Goal: Task Accomplishment & Management: Manage account settings

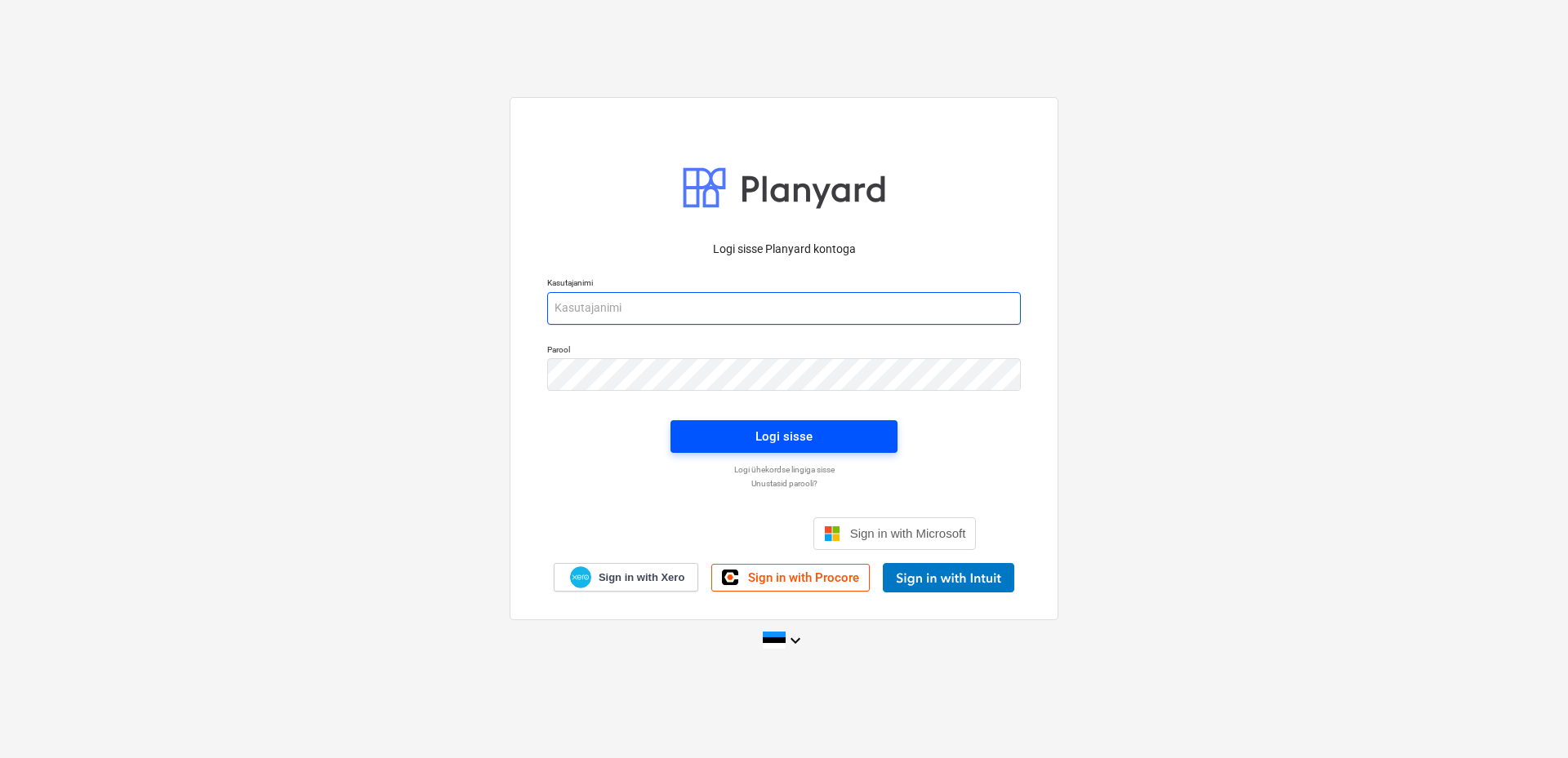
type input "[EMAIL_ADDRESS][DOMAIN_NAME]"
click at [884, 427] on button "Logi sisse" at bounding box center [784, 436] width 227 height 33
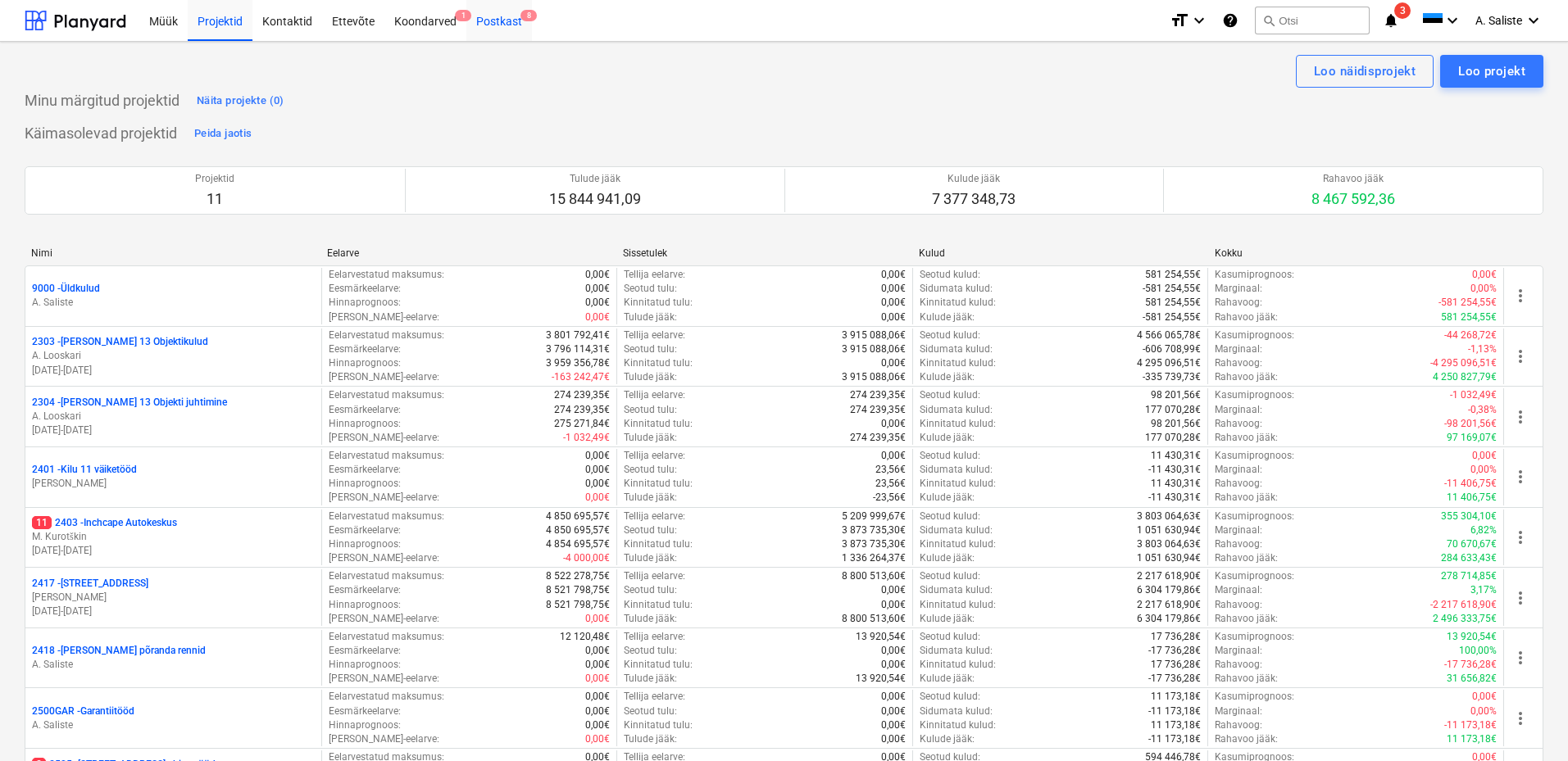
click at [513, 15] on div "Postkast 8" at bounding box center [500, 20] width 65 height 42
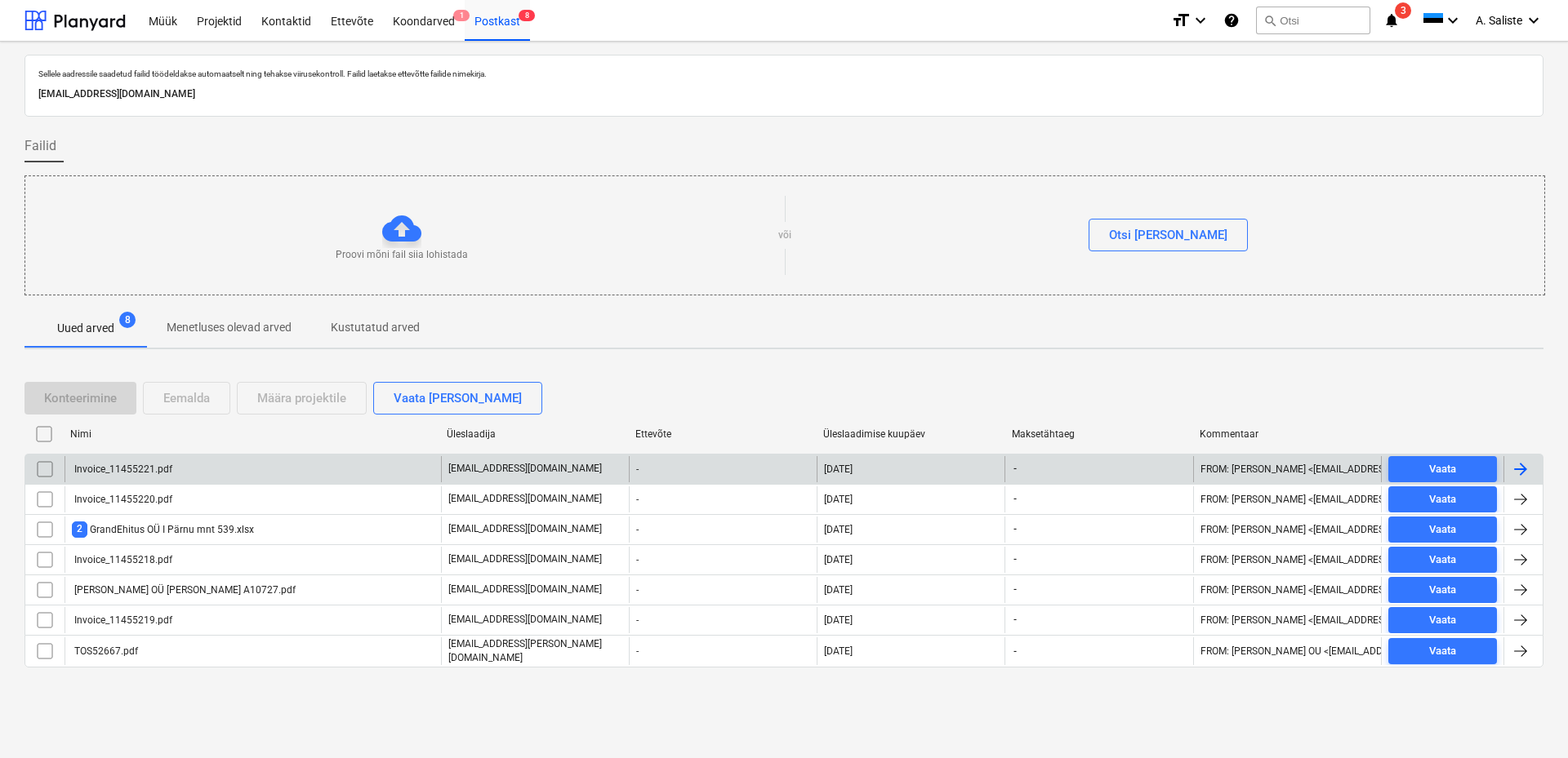
click at [253, 470] on div "Invoice_11455221.pdf" at bounding box center [252, 469] width 376 height 26
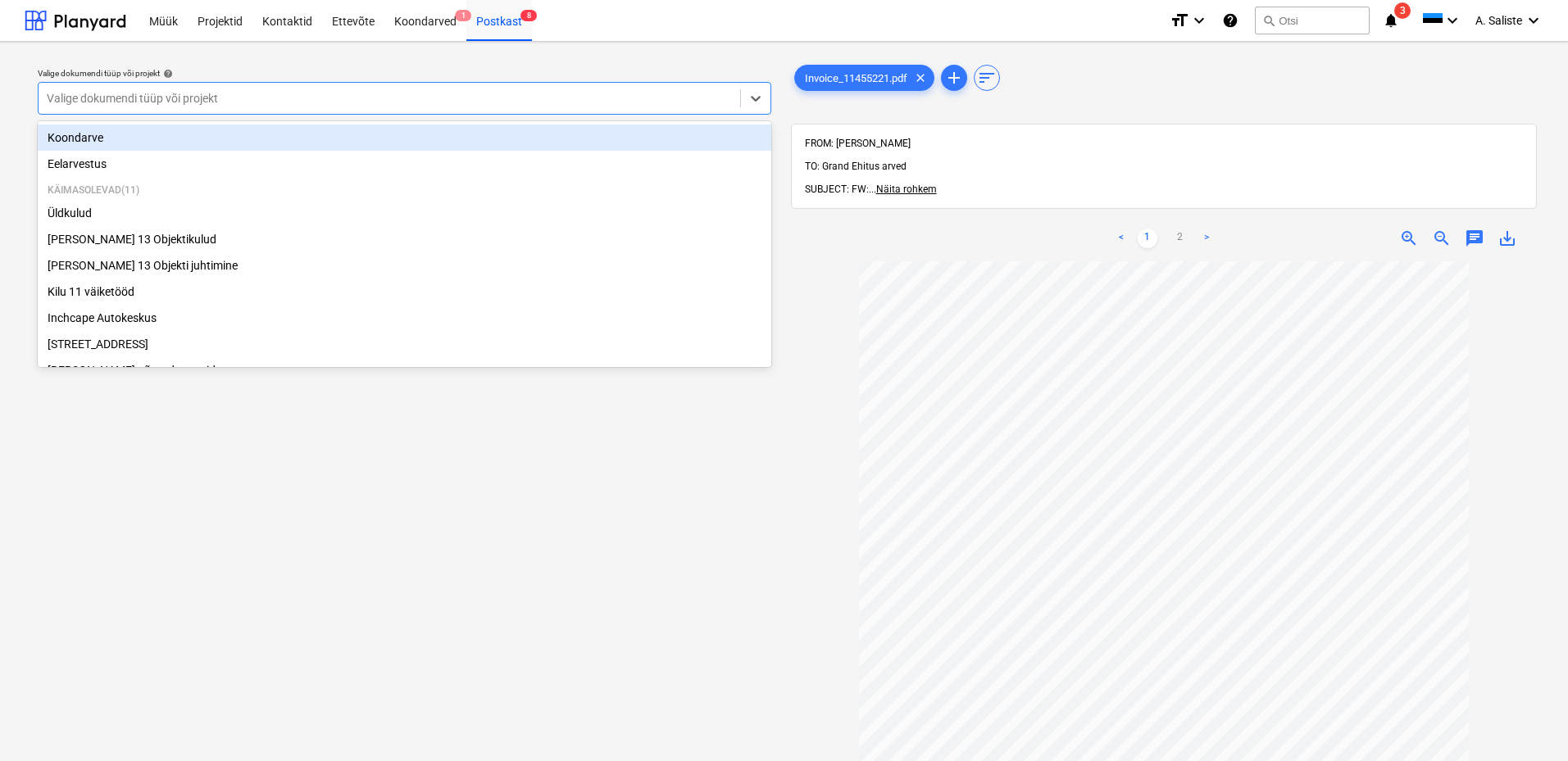
click at [682, 96] on div at bounding box center [390, 98] width 686 height 17
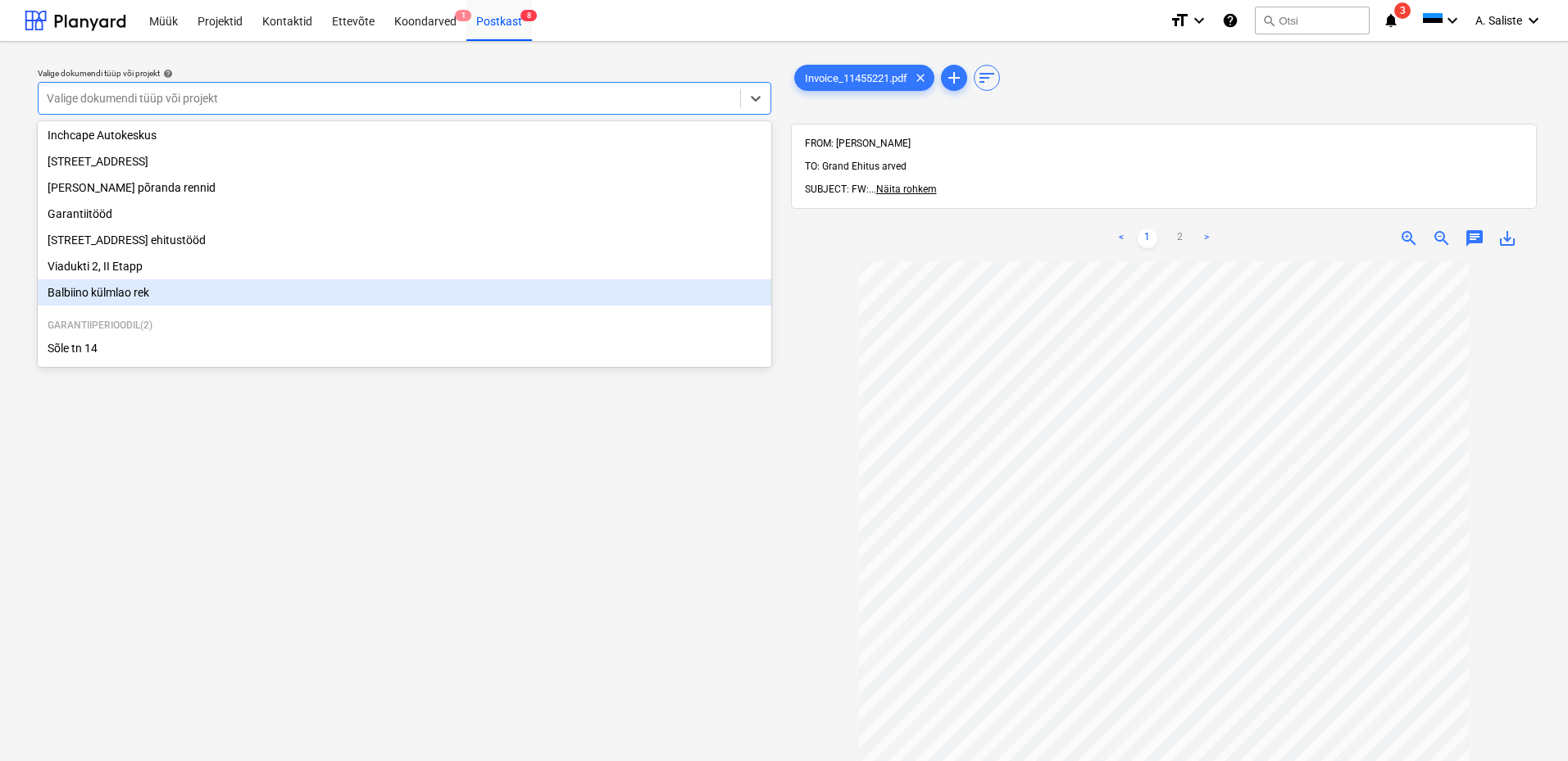
scroll to position [225, 0]
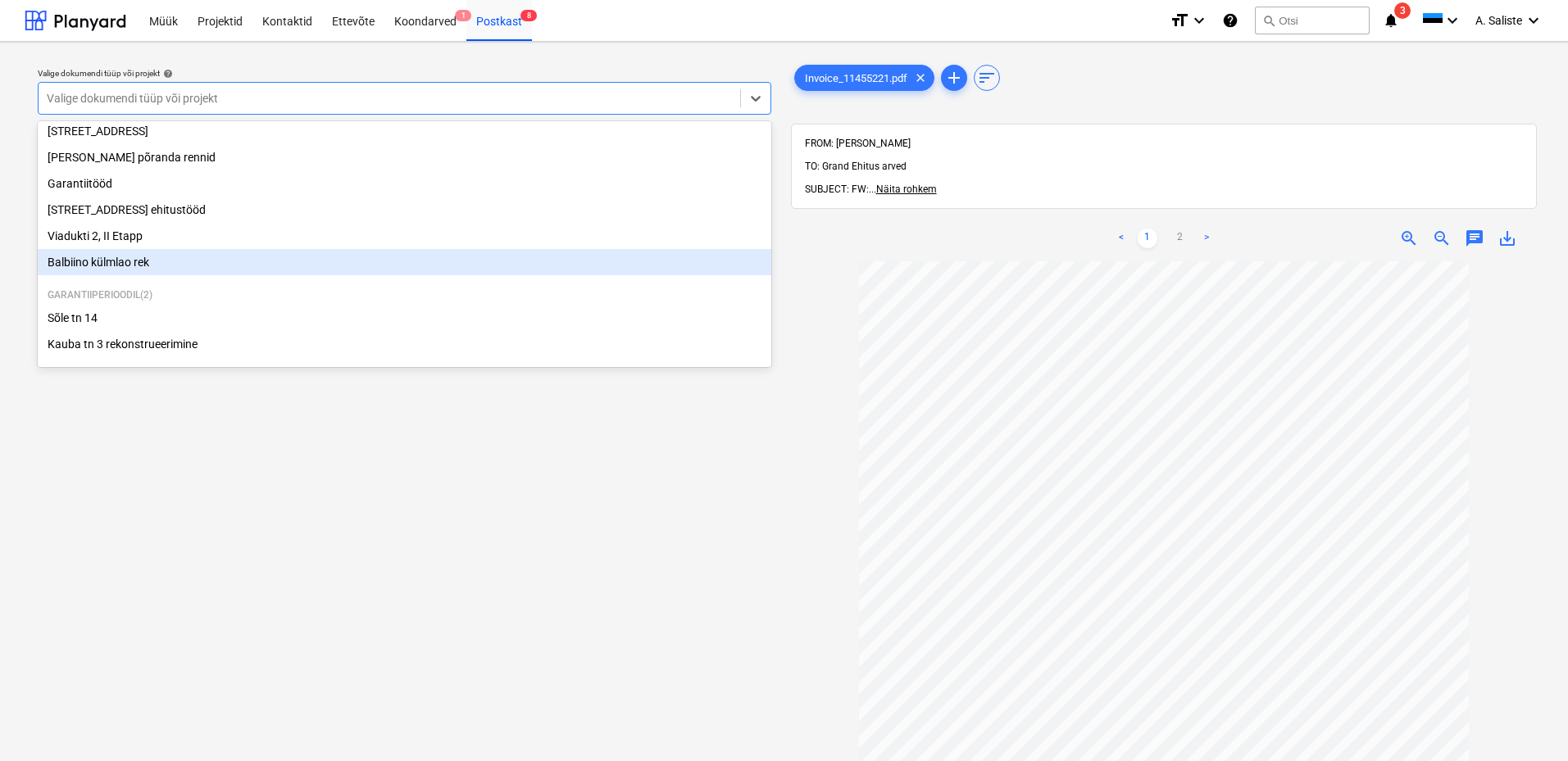
click at [131, 261] on div "Balbiino külmlao rek" at bounding box center [404, 262] width 733 height 26
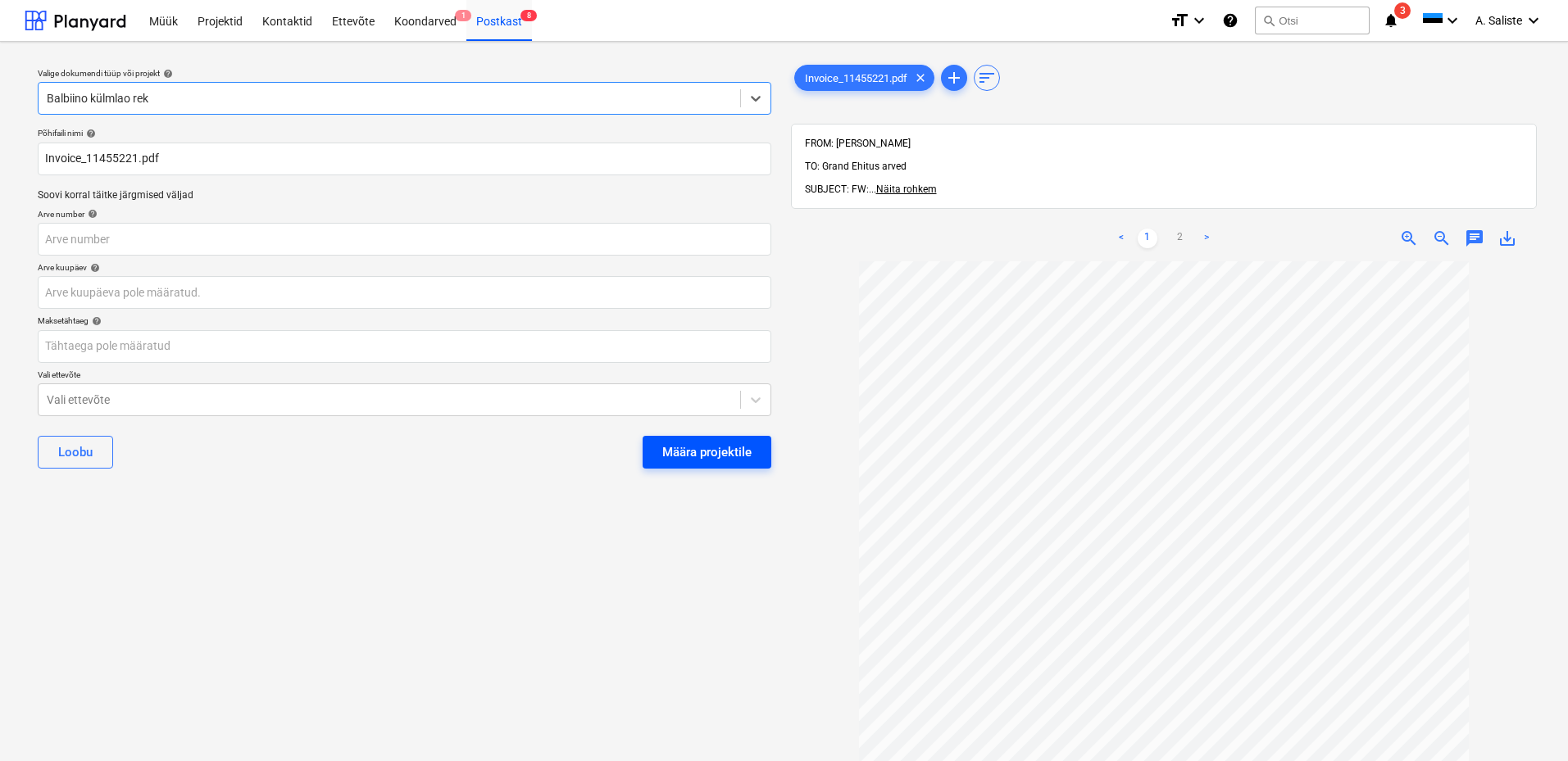
click at [728, 447] on div "Määra projektile" at bounding box center [707, 453] width 89 height 22
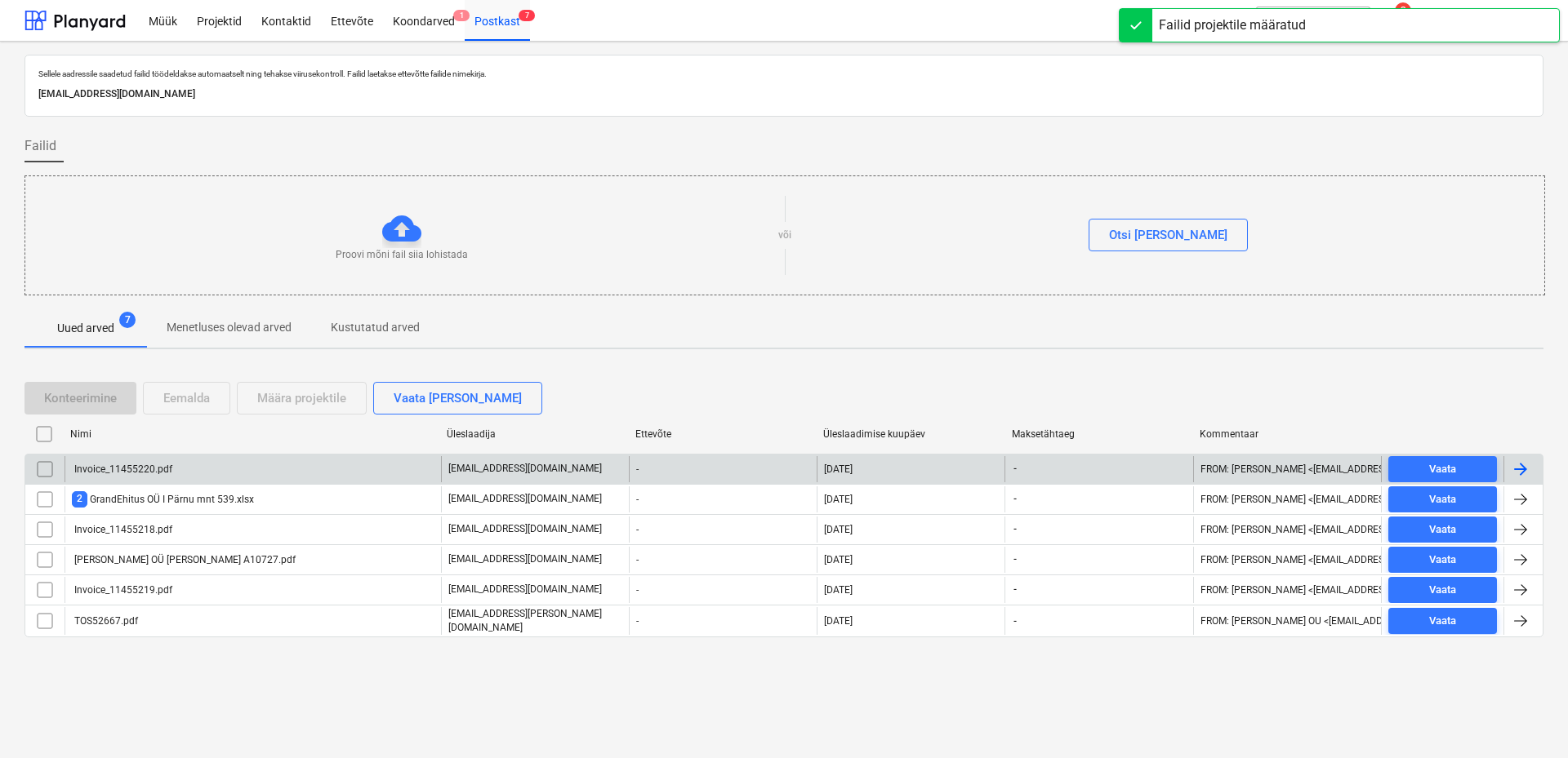
click at [200, 474] on div "Invoice_11455220.pdf" at bounding box center [252, 469] width 376 height 26
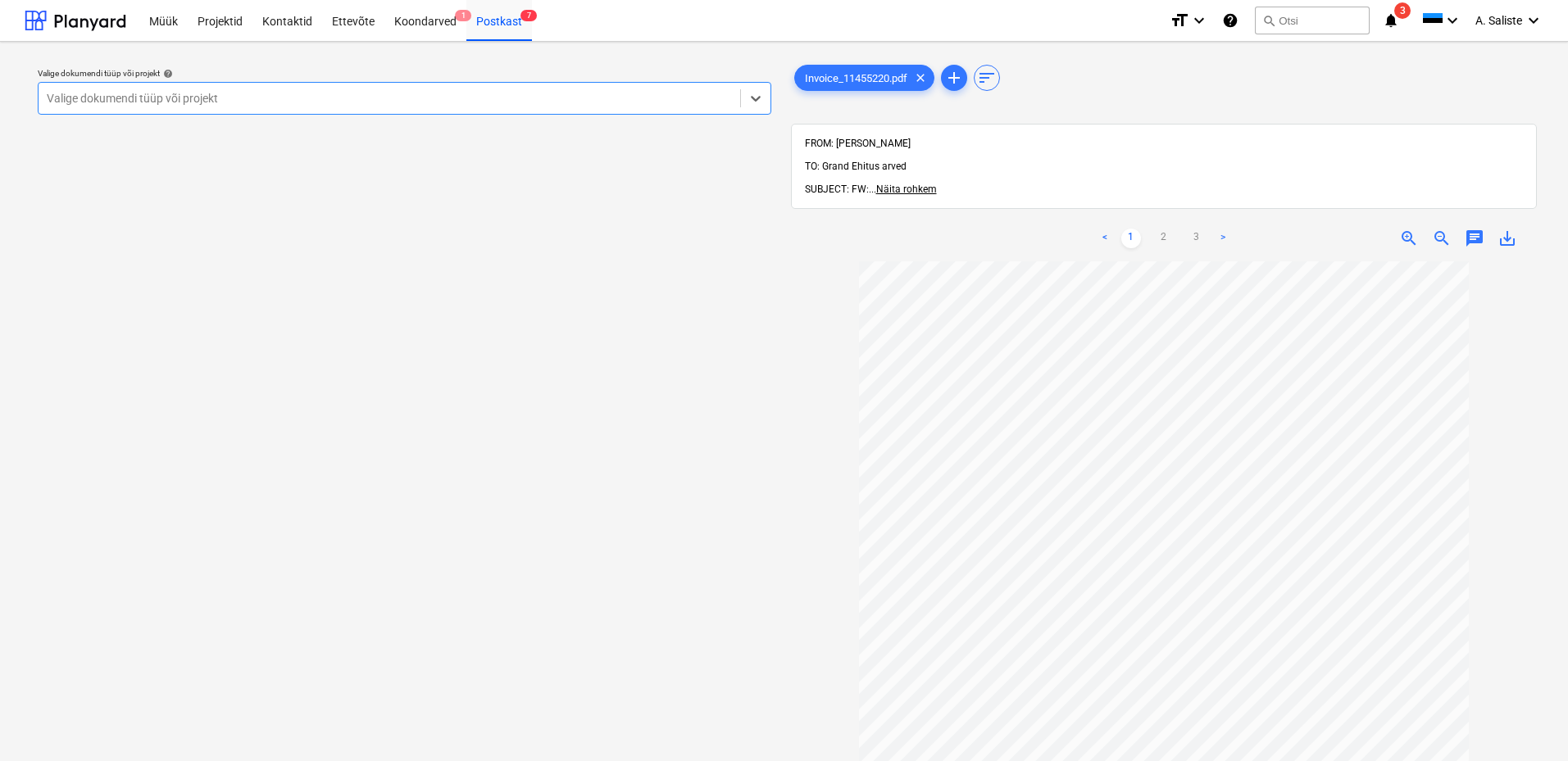
click at [552, 97] on div at bounding box center [390, 98] width 686 height 17
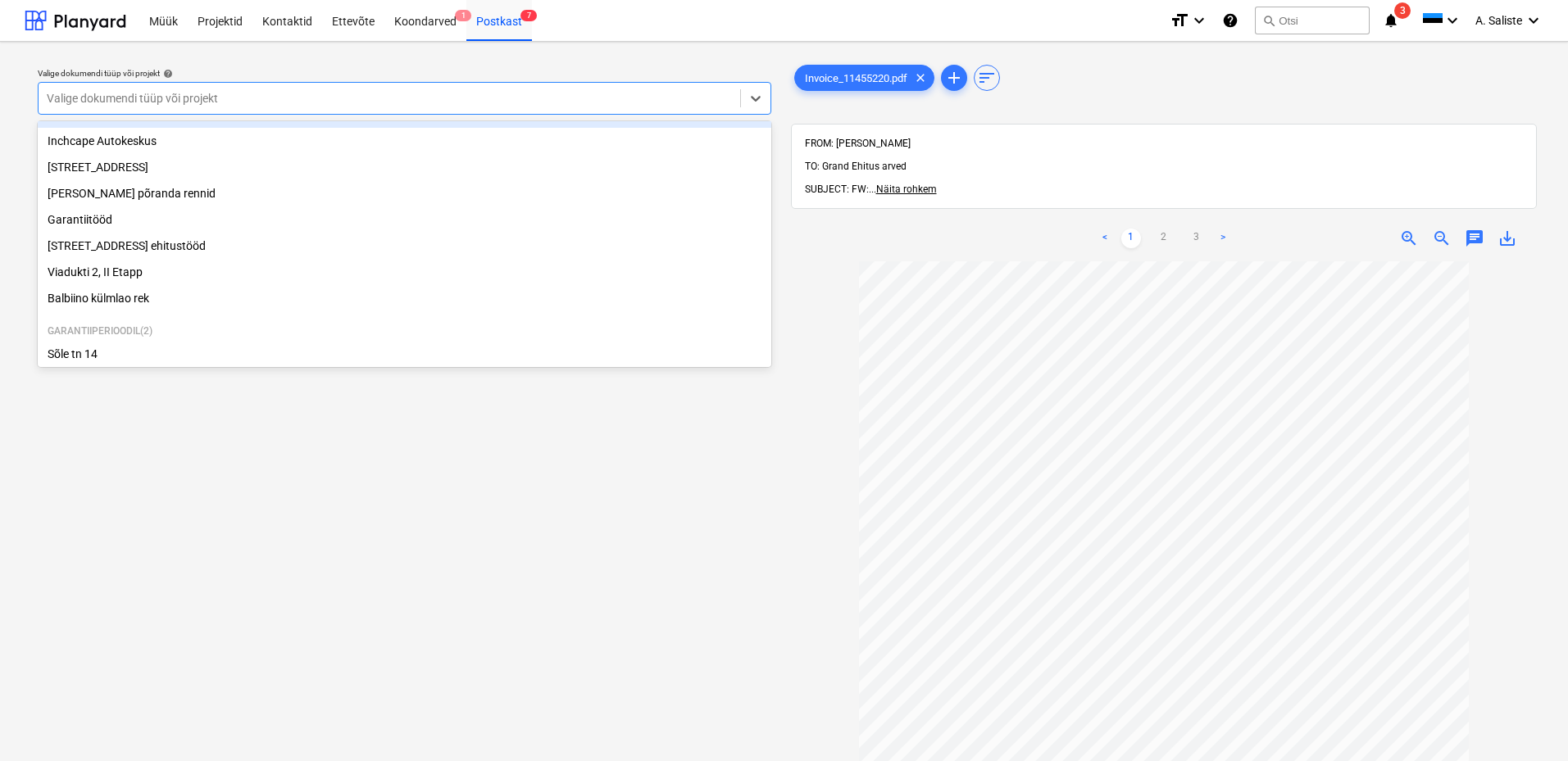
scroll to position [225, 0]
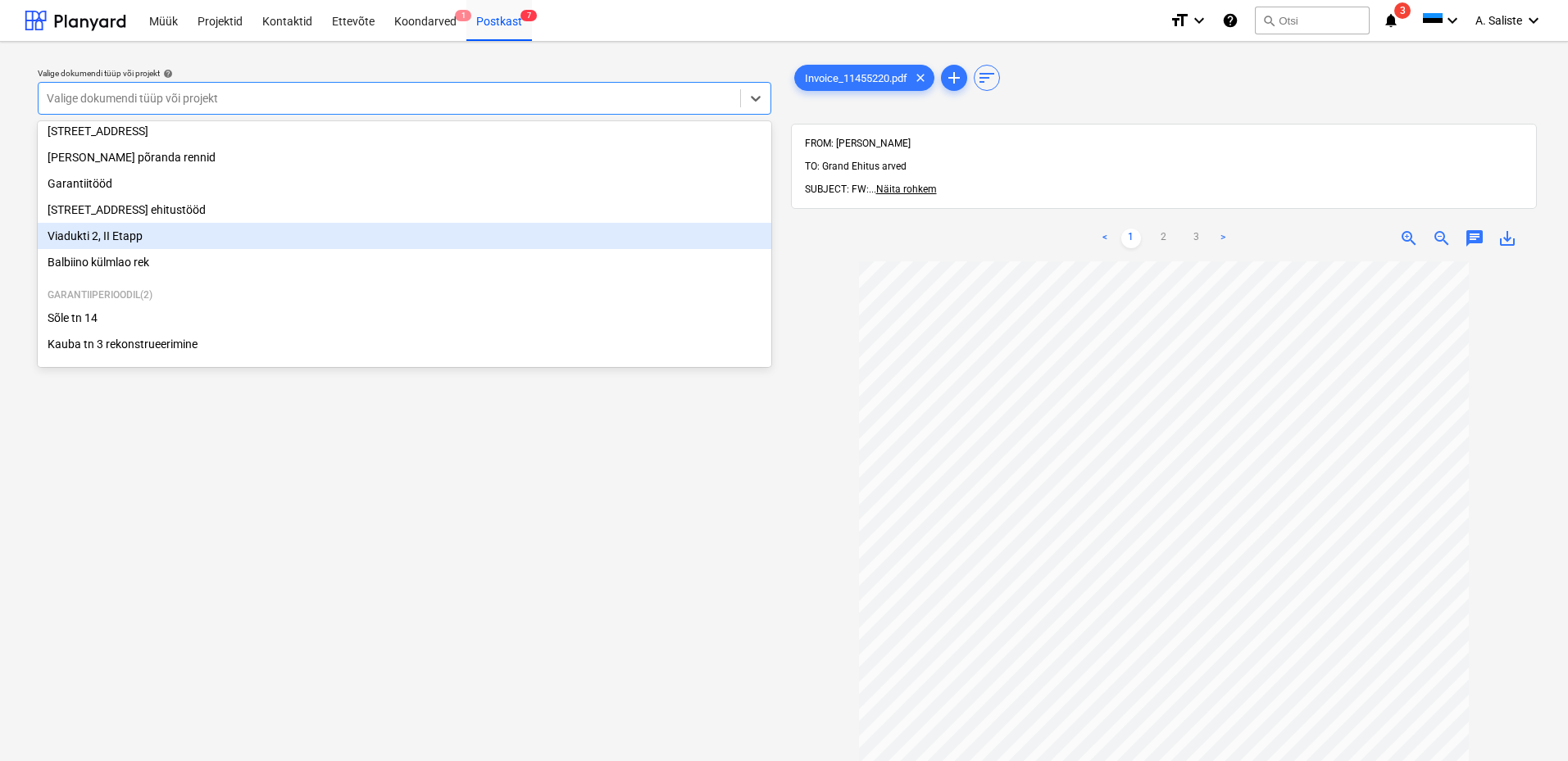
click at [140, 240] on div "Viadukti 2, II Etapp" at bounding box center [404, 236] width 733 height 26
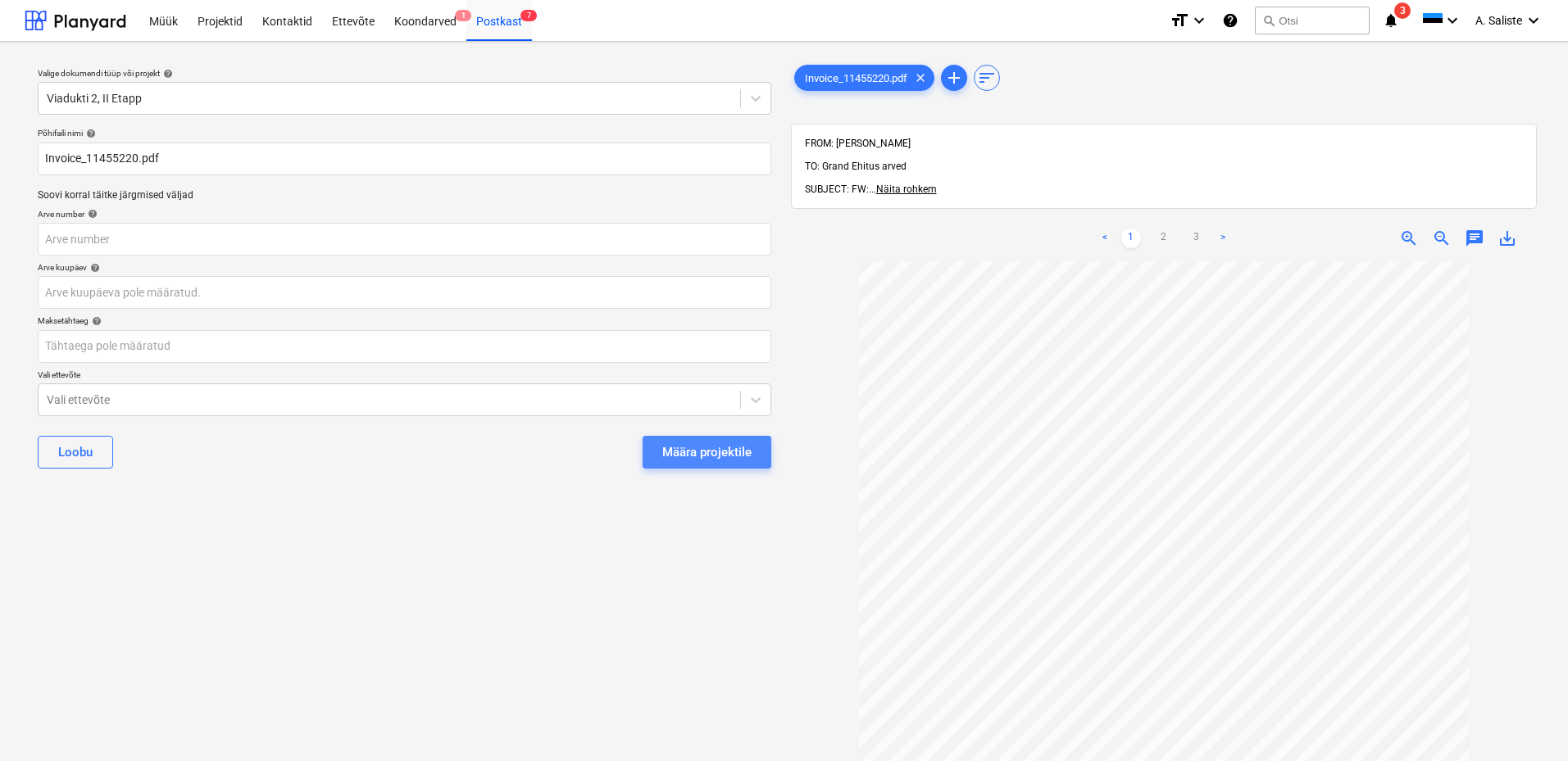
click at [723, 447] on div "Määra projektile" at bounding box center [707, 453] width 89 height 22
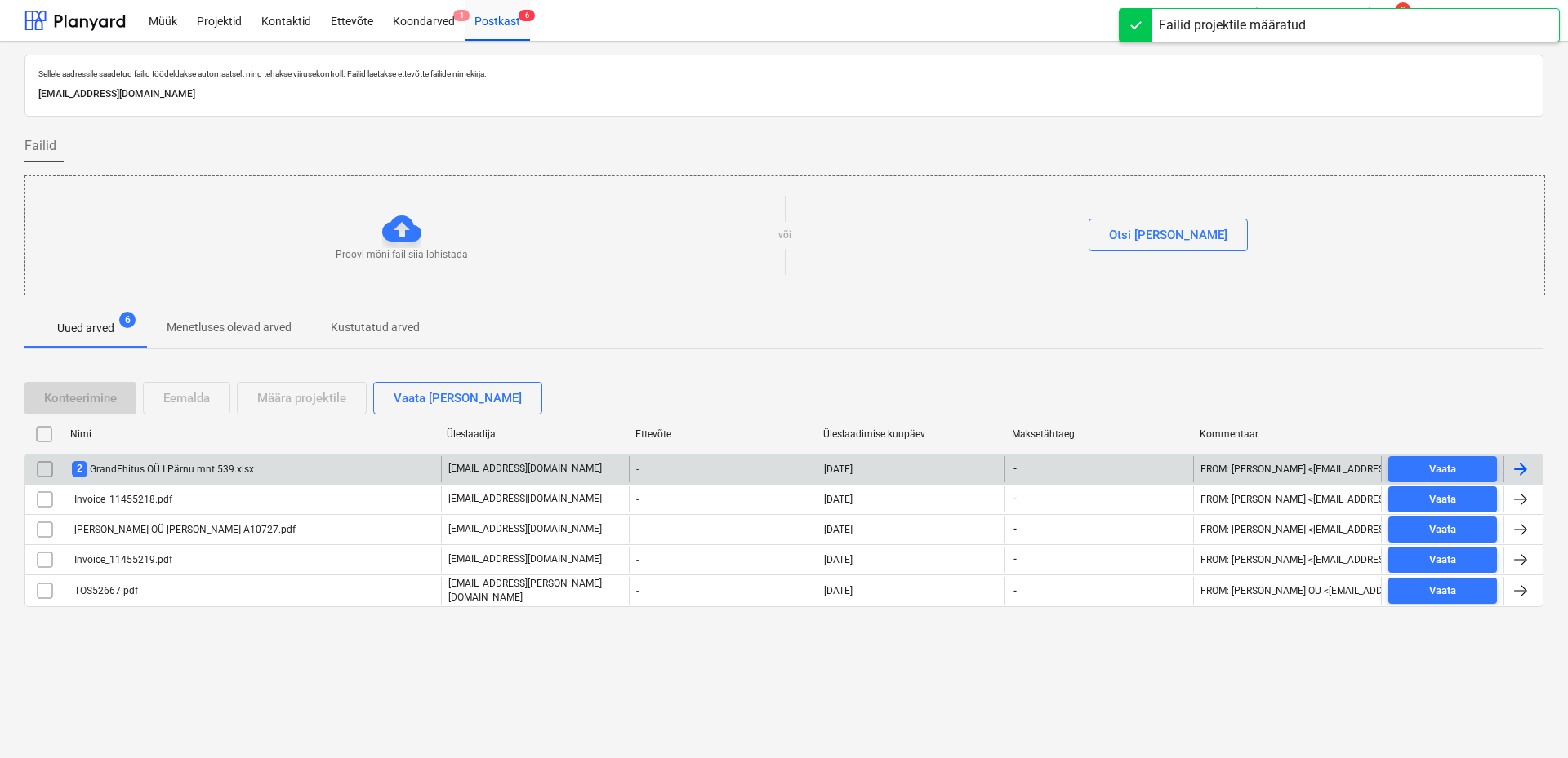
click at [249, 460] on div "2 GrandEhitus OÜ I Pärnu mnt 539.xlsx" at bounding box center [252, 469] width 376 height 26
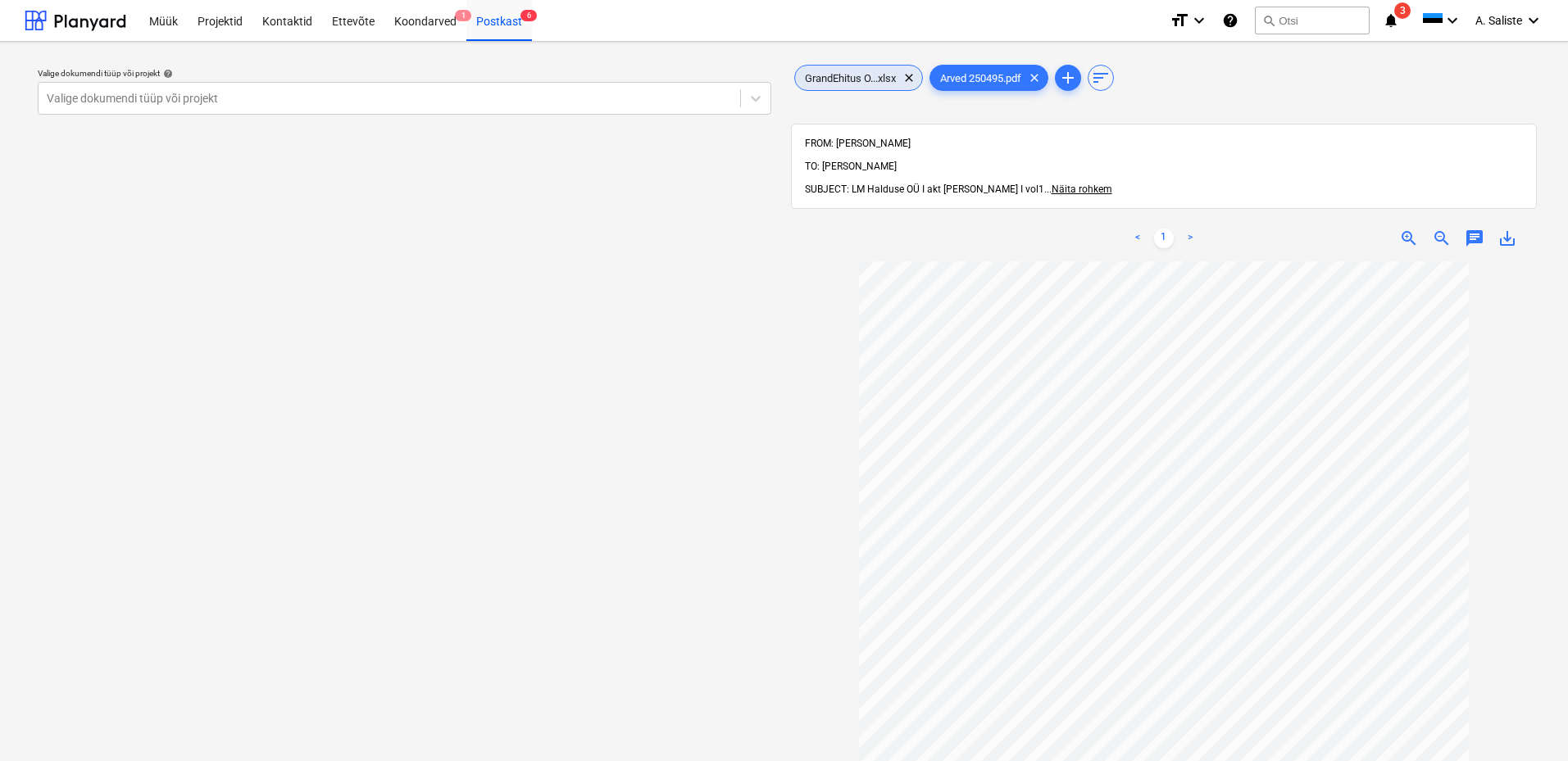
click at [850, 74] on span "GrandEhitus O...xlsx" at bounding box center [850, 78] width 111 height 12
click at [905, 78] on span "clear" at bounding box center [909, 78] width 20 height 20
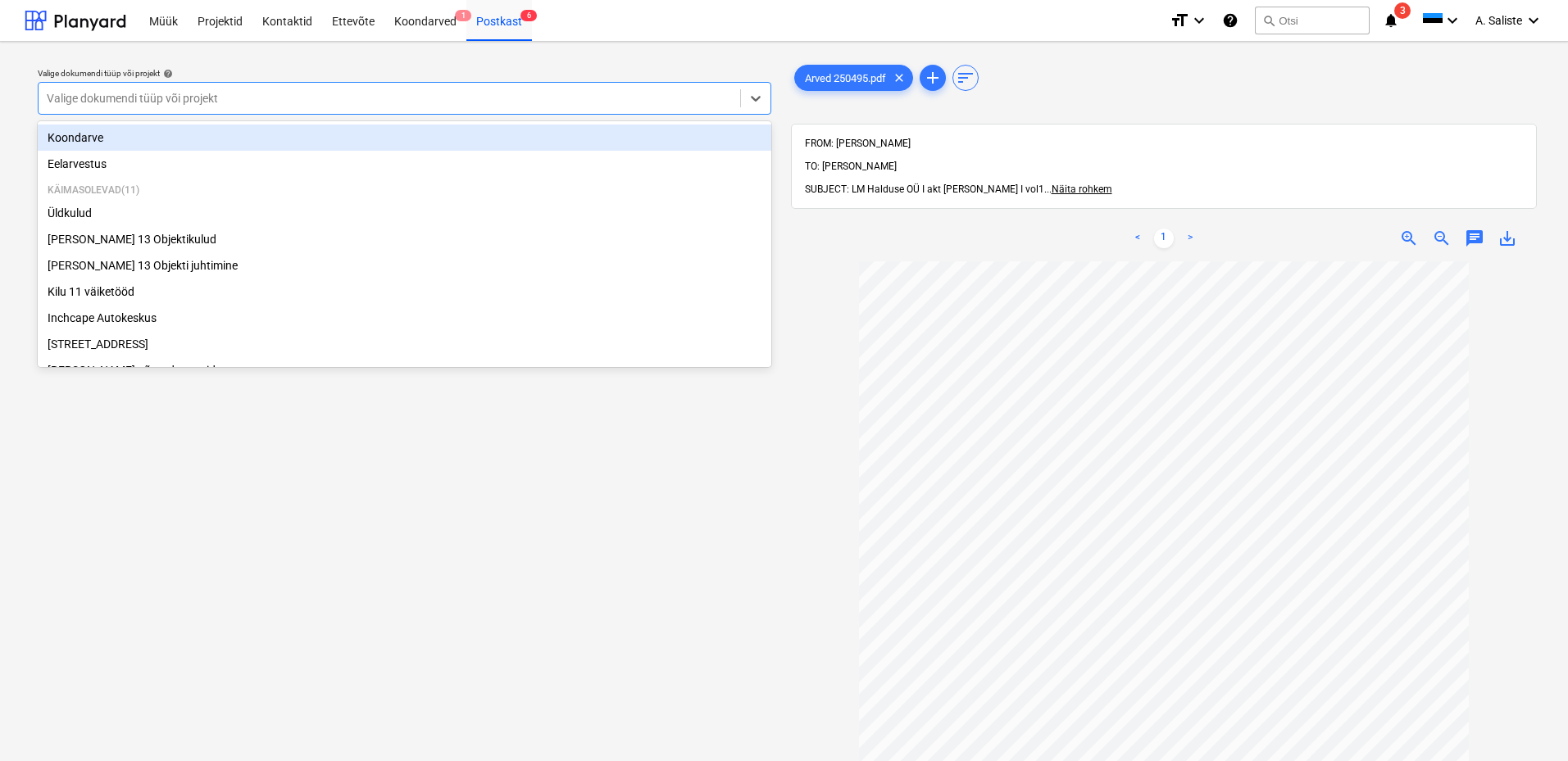
click at [501, 106] on div at bounding box center [390, 98] width 686 height 17
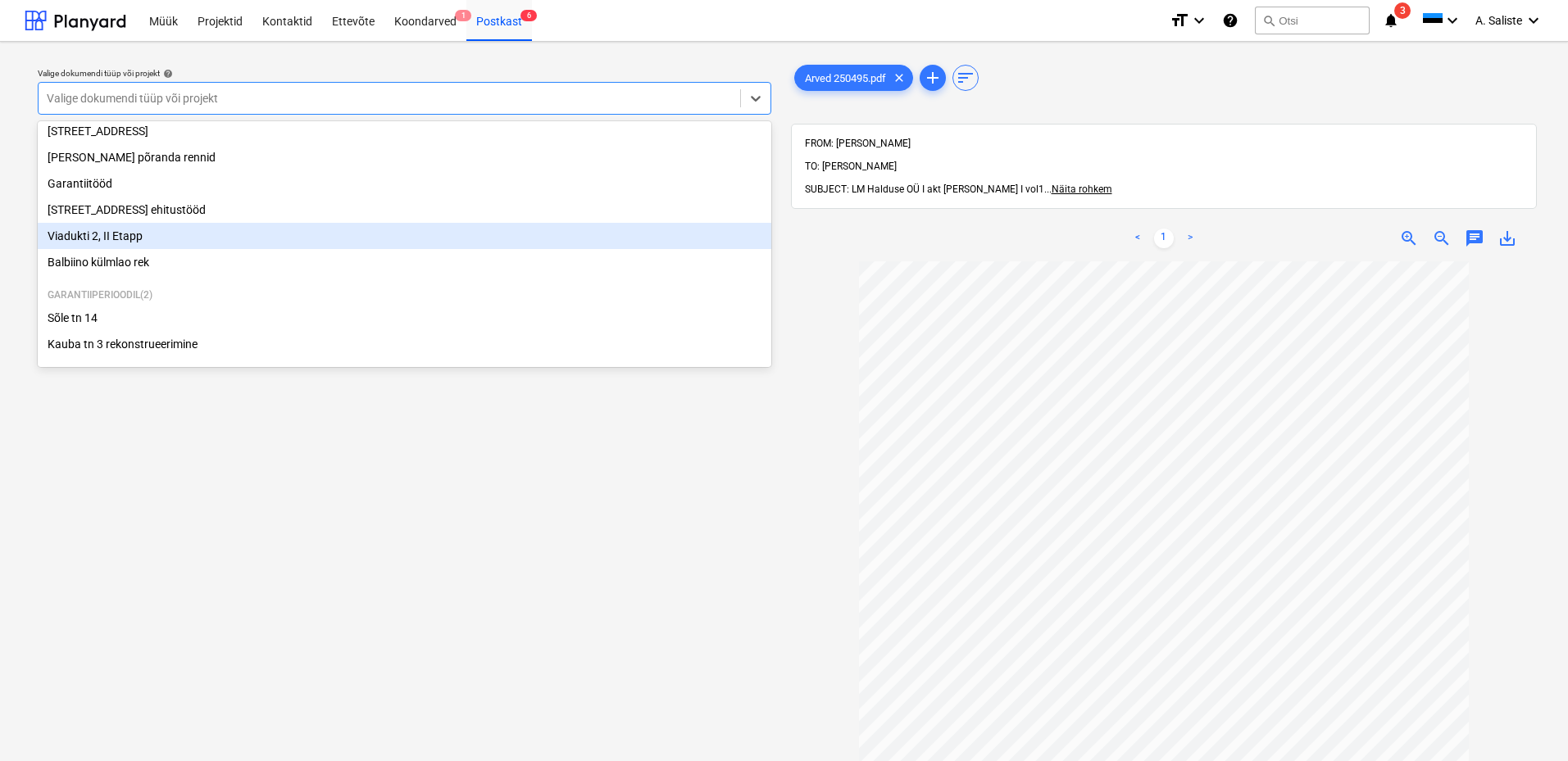
scroll to position [144, 0]
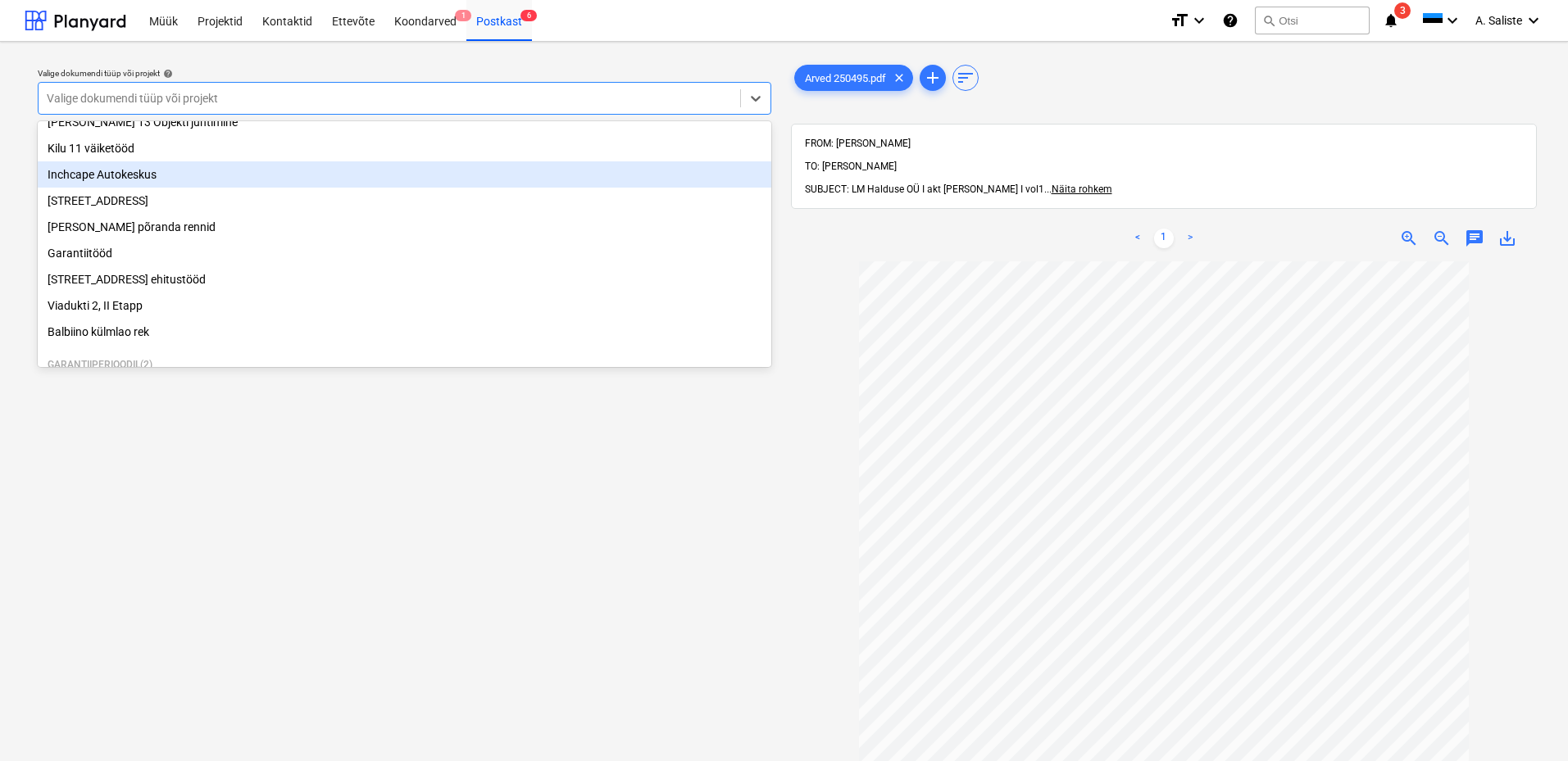
click at [185, 182] on div "Inchcape Autokeskus" at bounding box center [404, 174] width 733 height 26
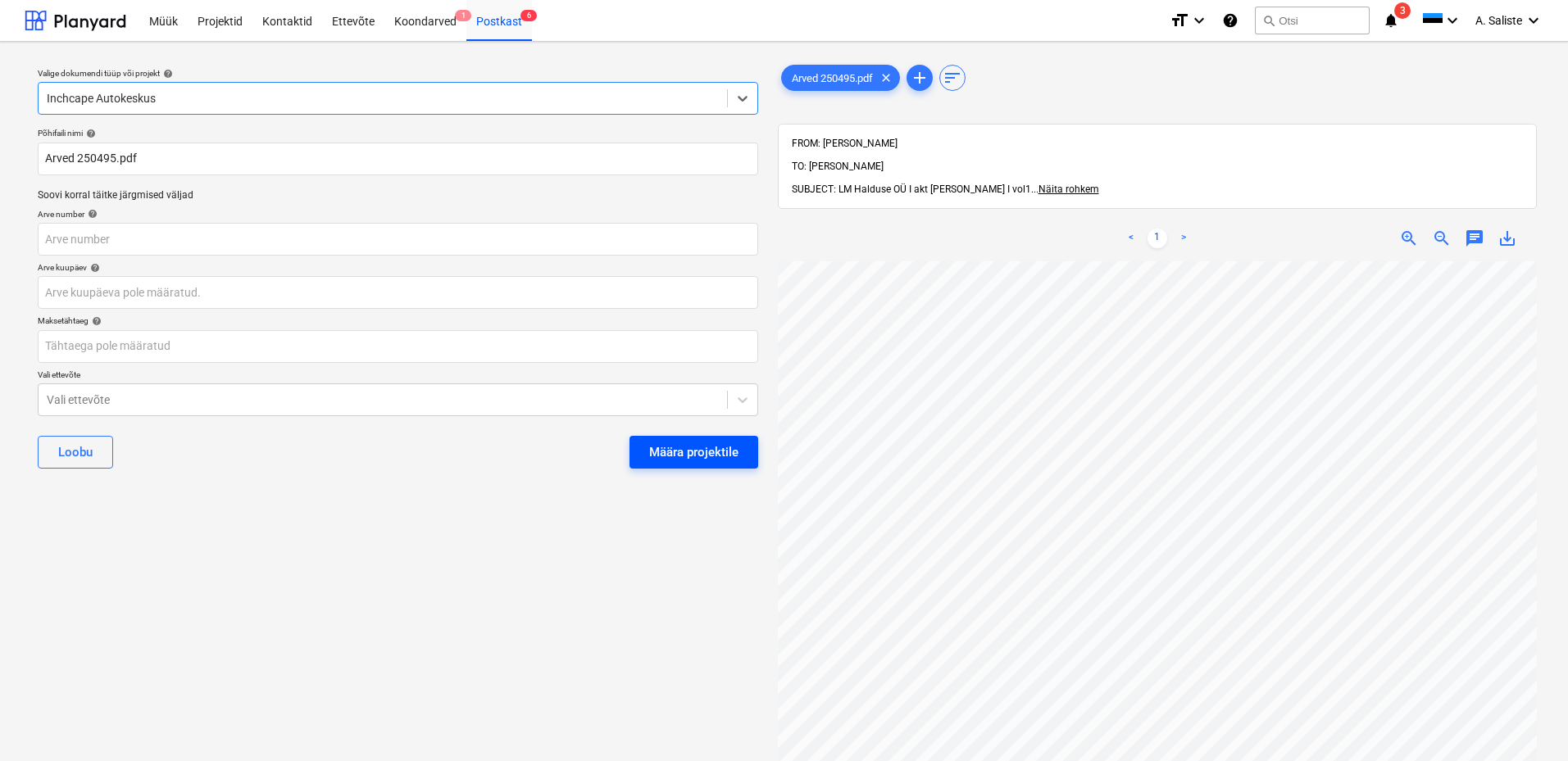
click at [695, 454] on div "Määra projektile" at bounding box center [694, 453] width 89 height 22
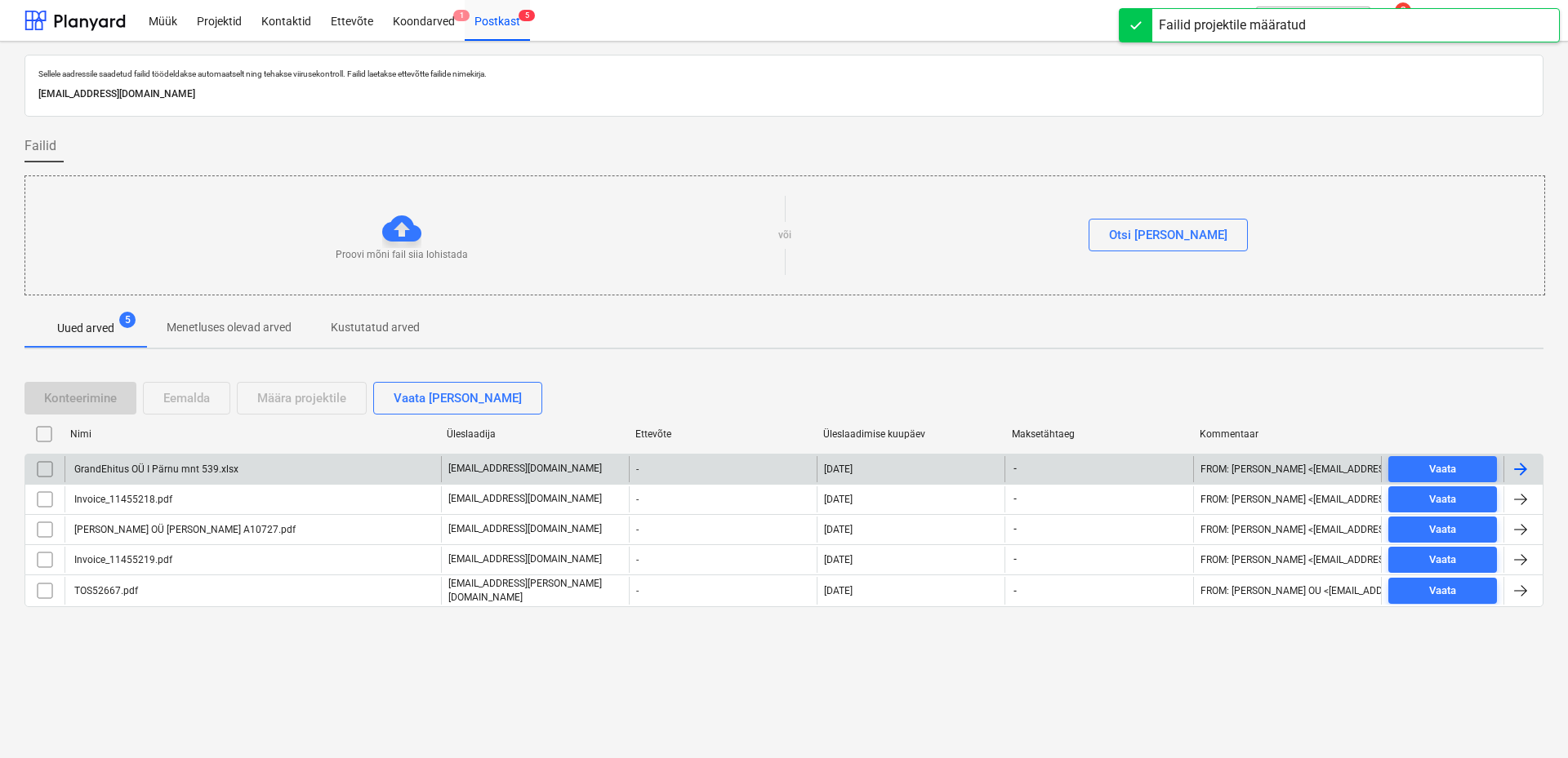
click at [153, 470] on div "GrandEhitus OÜ I Pärnu mnt 539.xlsx" at bounding box center [155, 470] width 167 height 12
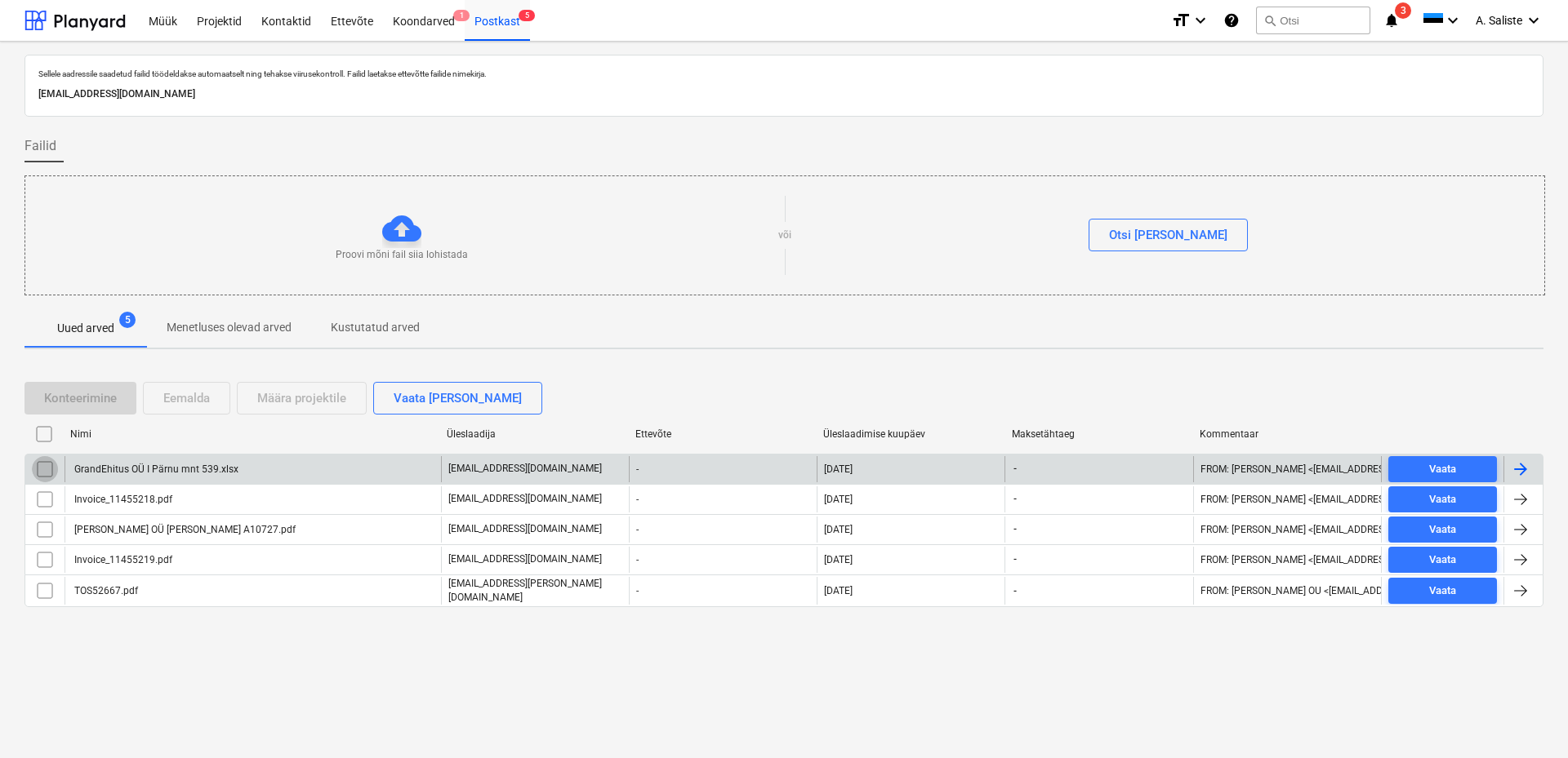
click at [48, 469] on input "checkbox" at bounding box center [44, 469] width 26 height 26
click at [191, 398] on div "Eemalda" at bounding box center [186, 399] width 46 height 22
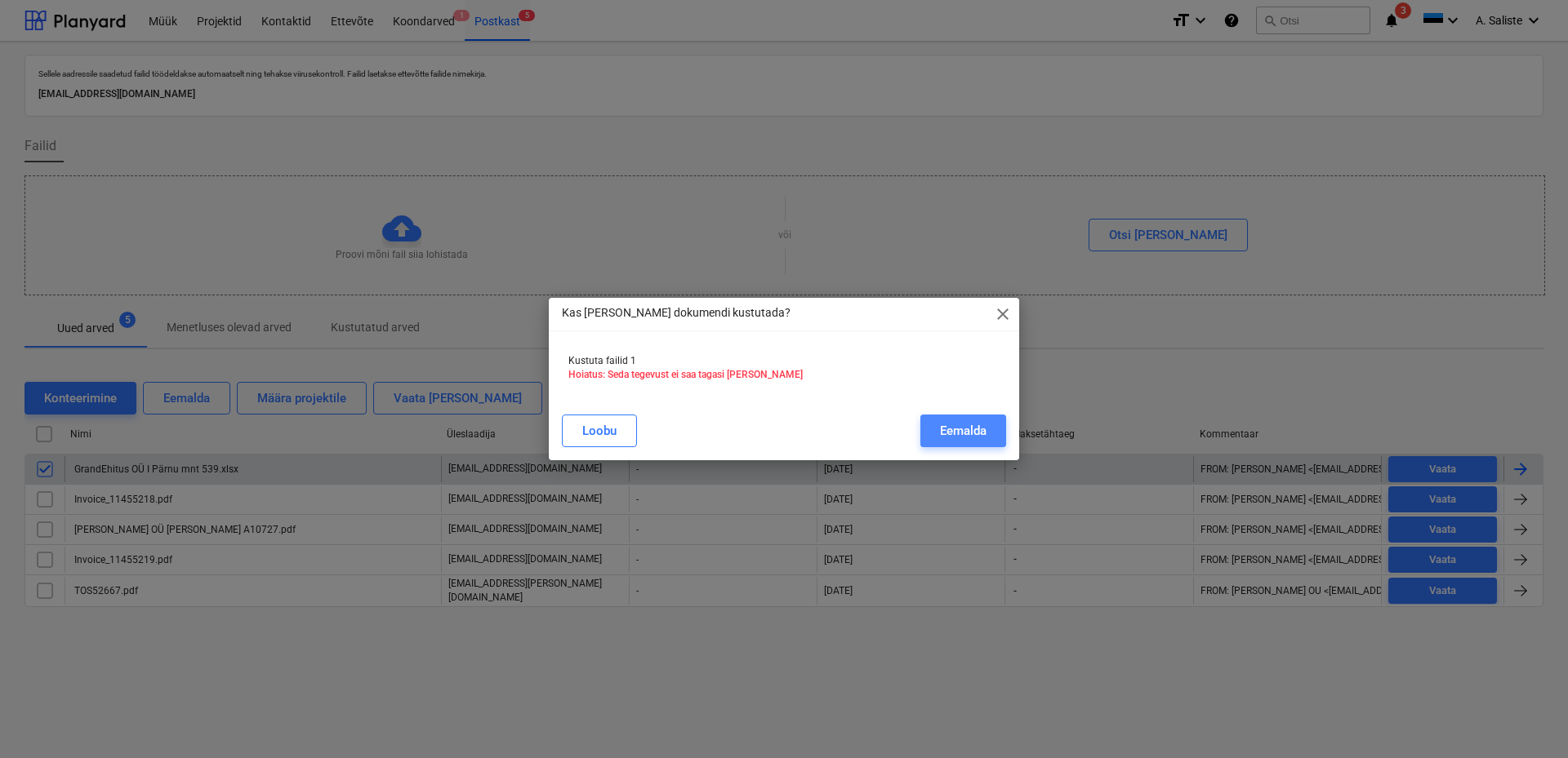
click at [945, 437] on div "Eemalda" at bounding box center [963, 431] width 46 height 22
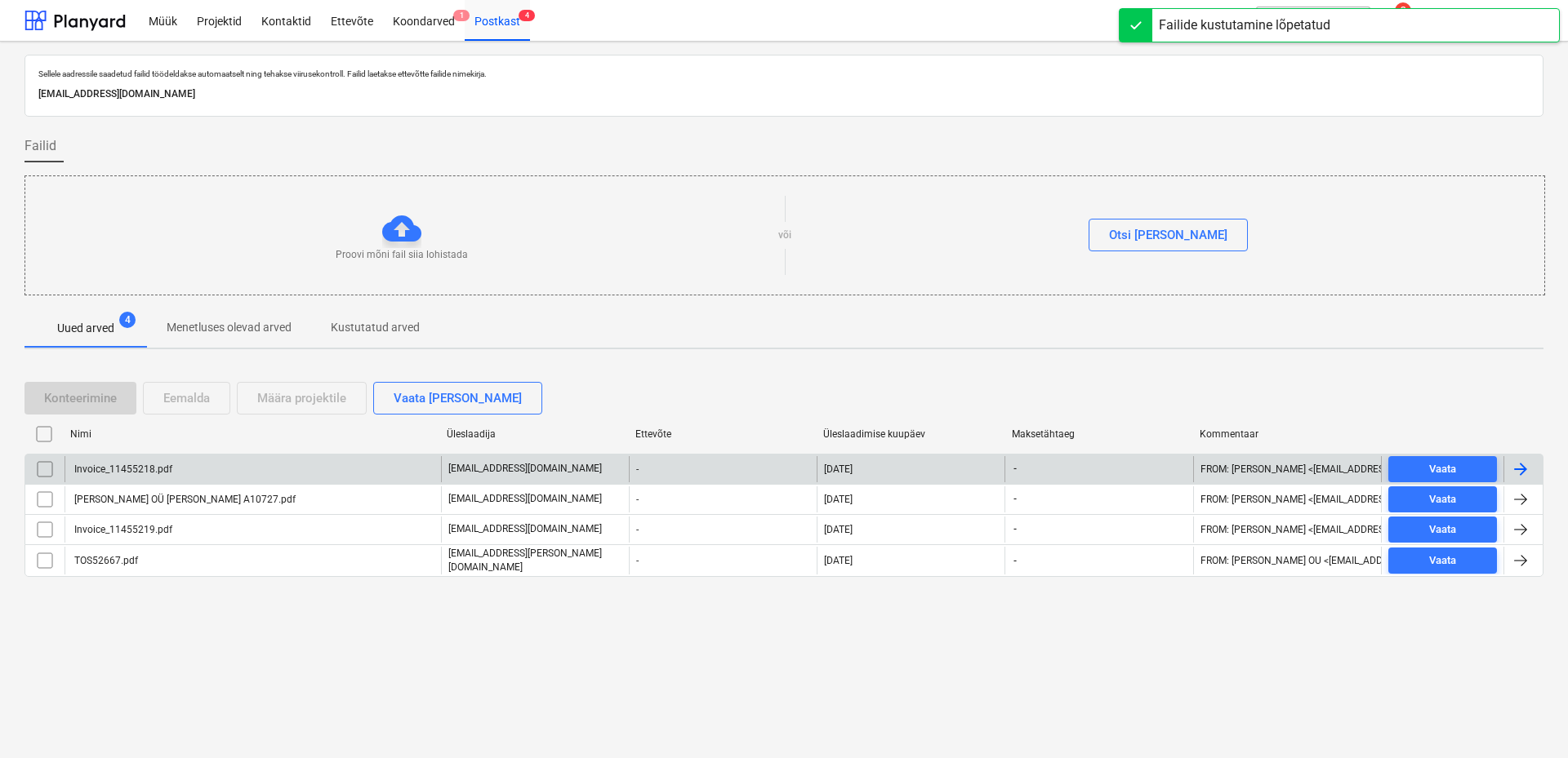
click at [220, 471] on div "Invoice_11455218.pdf" at bounding box center [252, 469] width 376 height 26
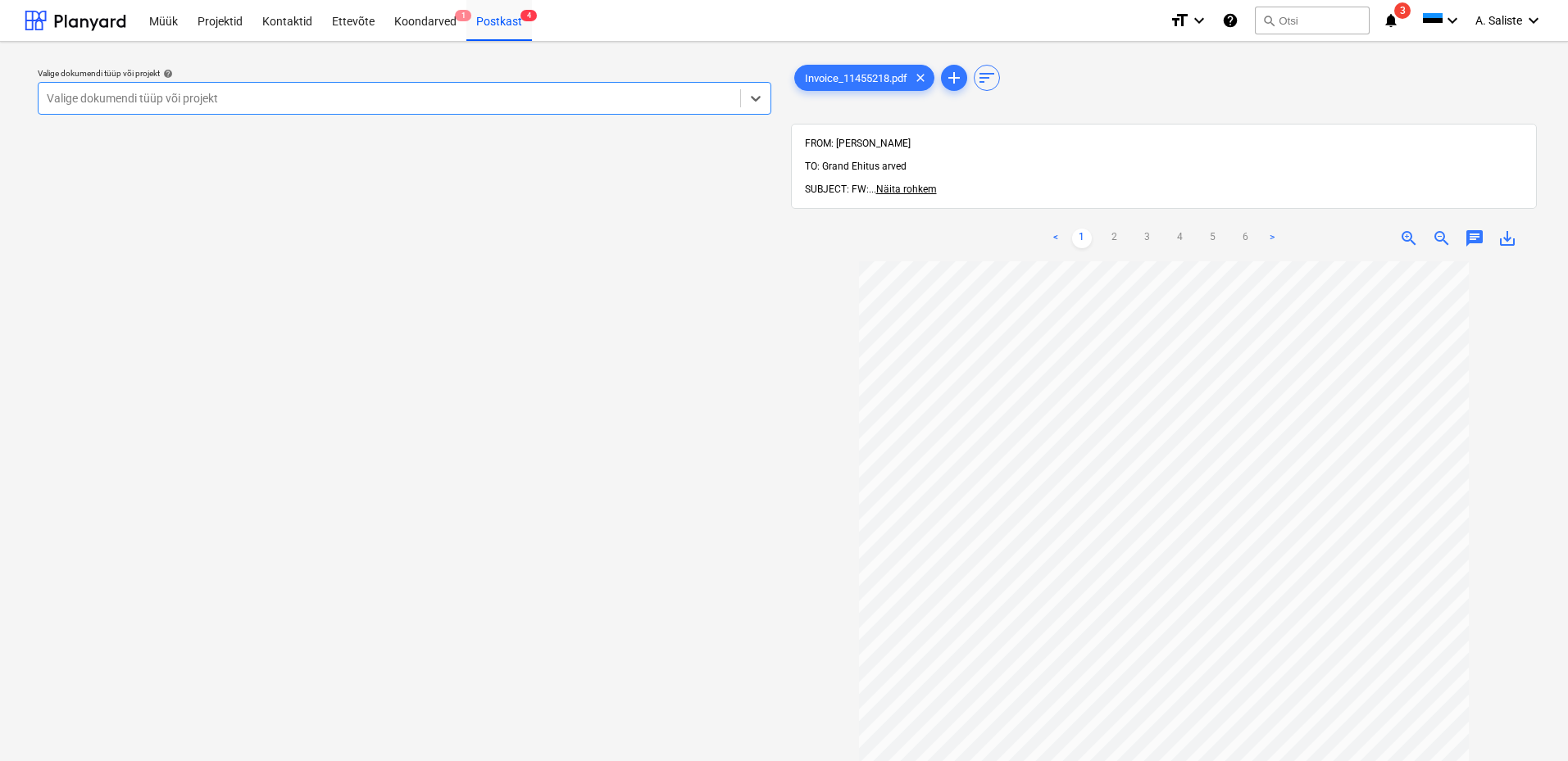
click at [561, 80] on p "Valige dokumendi tüüp või projekt help" at bounding box center [404, 75] width 733 height 14
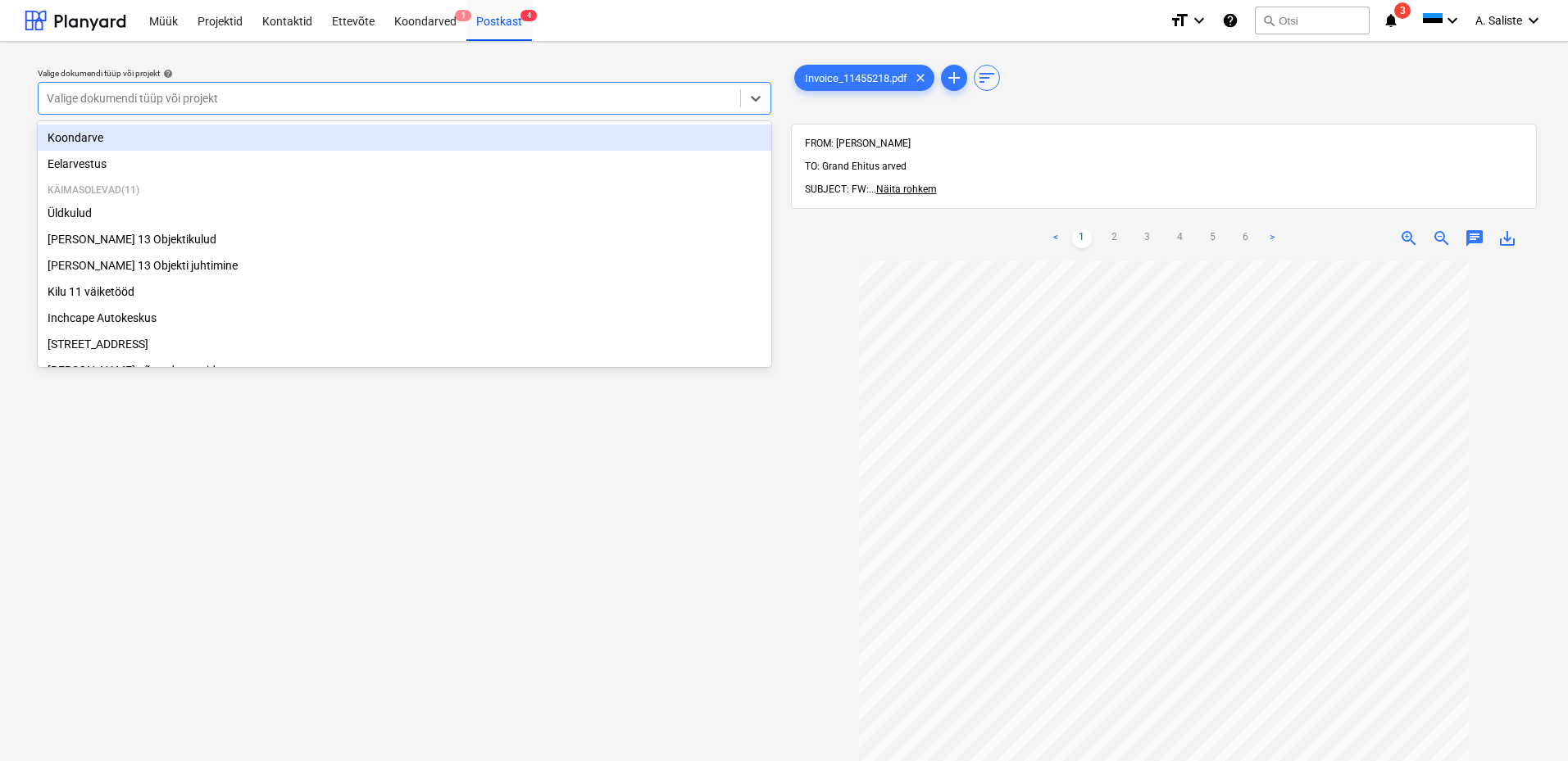
click at [545, 97] on div at bounding box center [390, 98] width 686 height 17
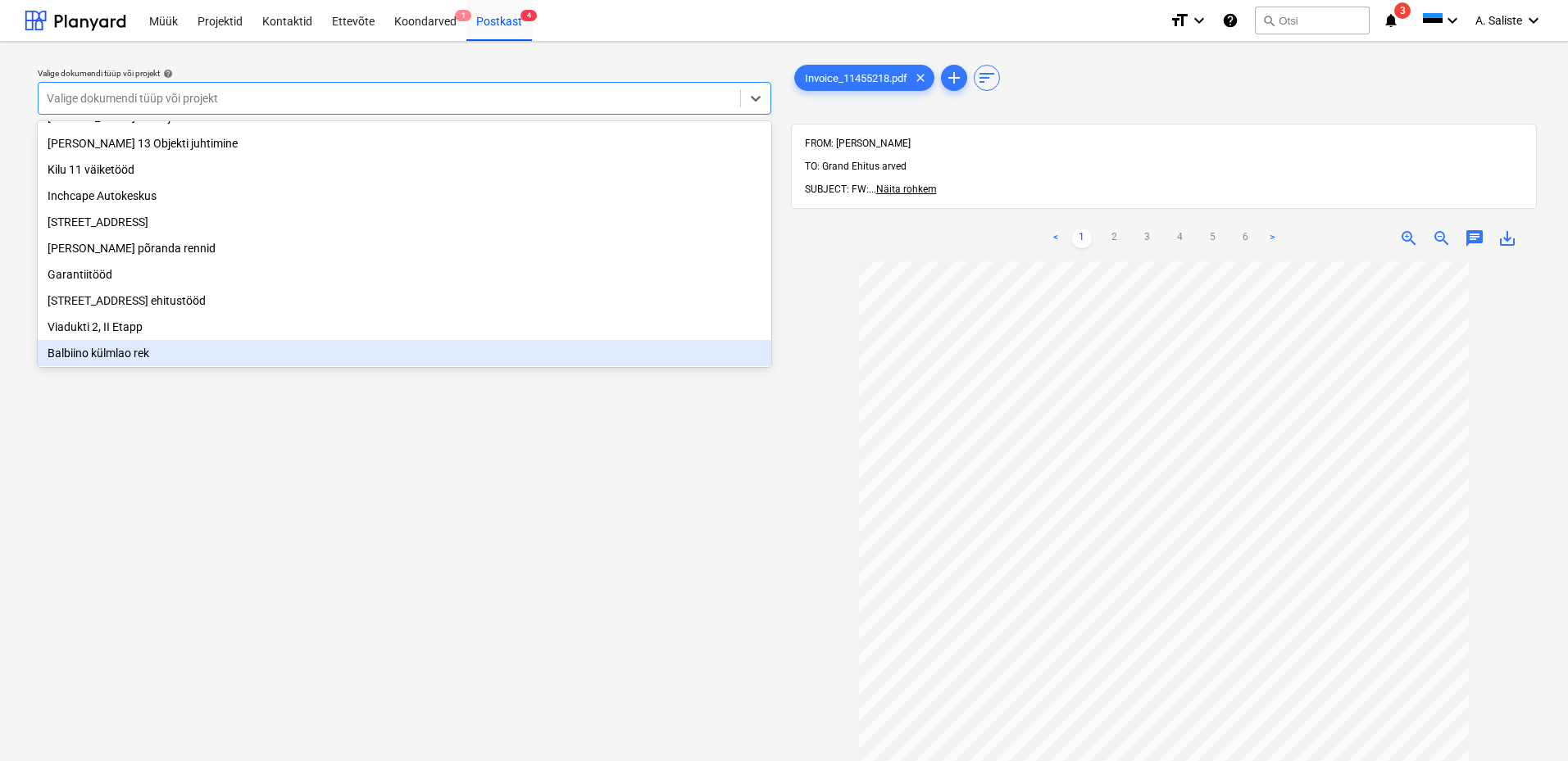
scroll to position [61, 0]
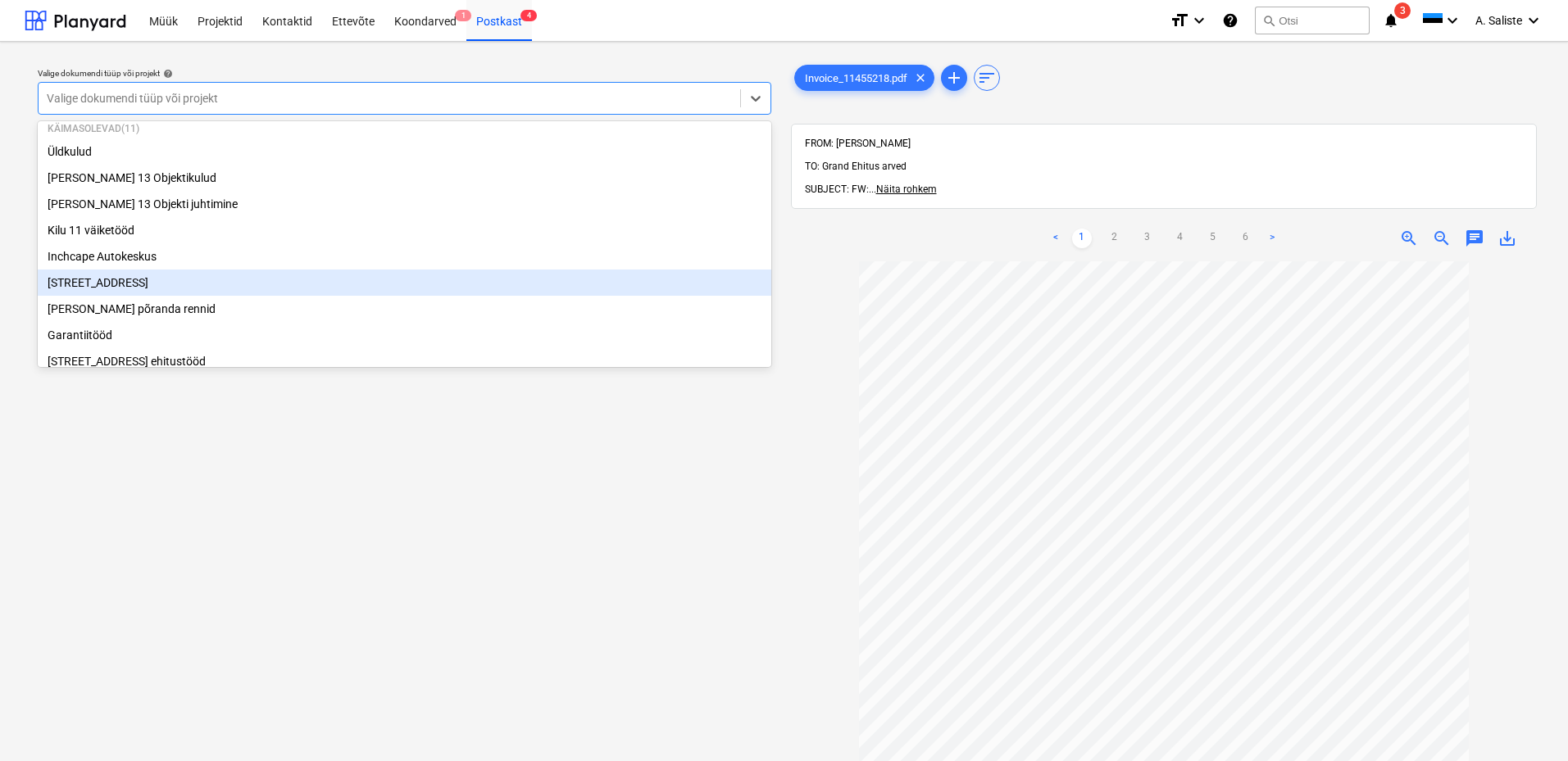
click at [186, 296] on div "[STREET_ADDRESS]" at bounding box center [404, 282] width 733 height 26
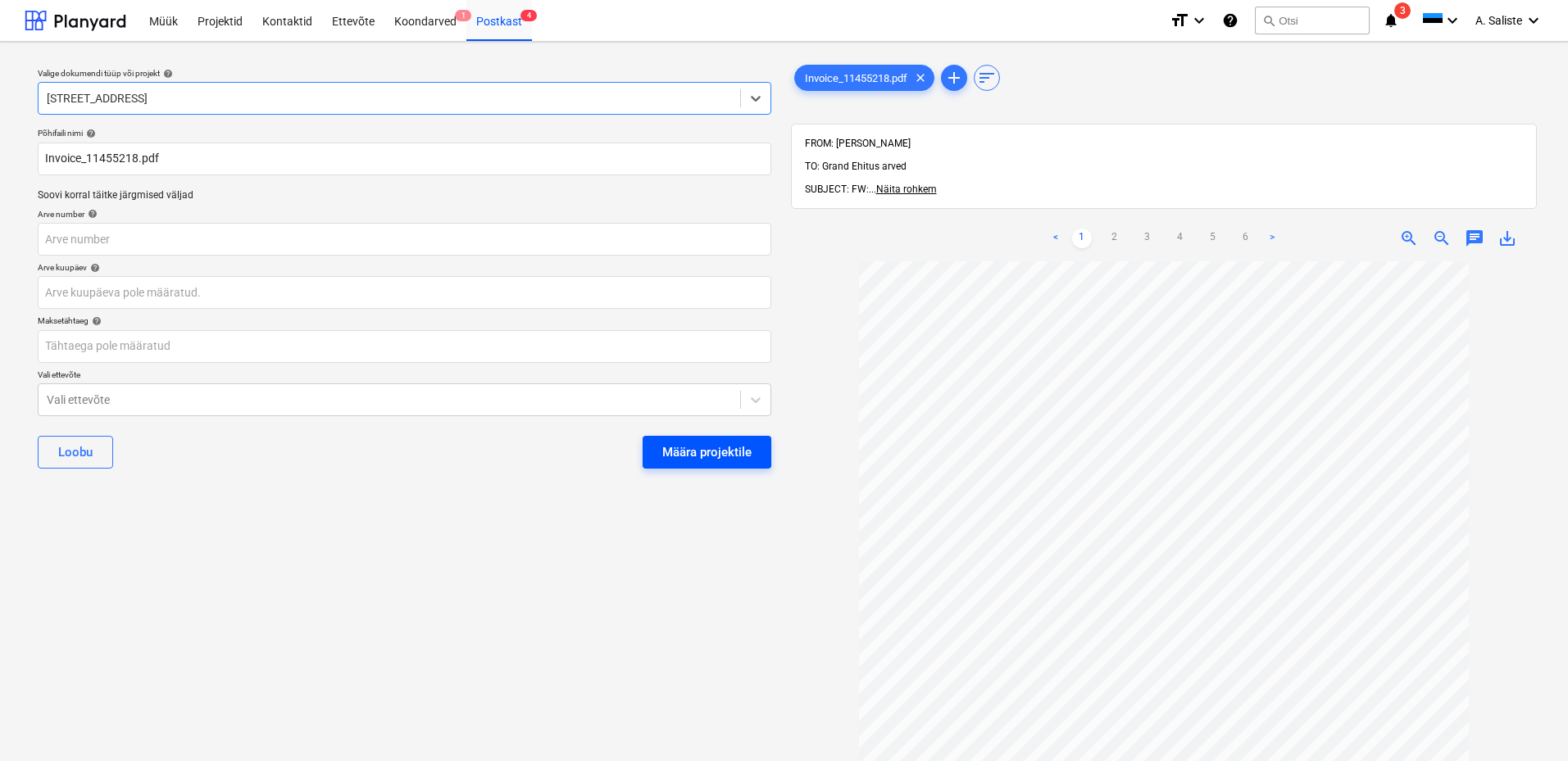
click at [744, 462] on div "Määra projektile" at bounding box center [707, 453] width 89 height 22
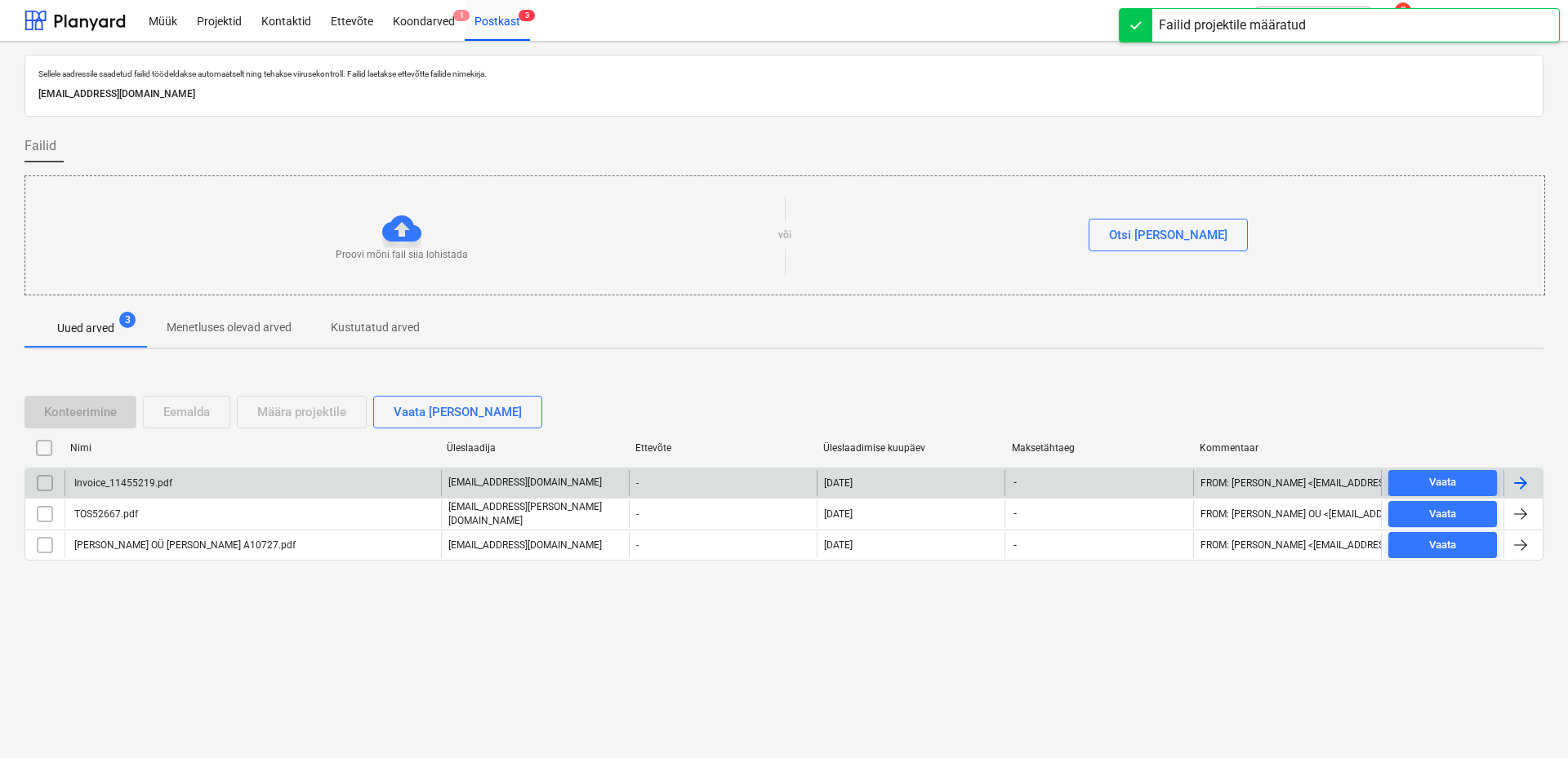
click at [185, 485] on div "Invoice_11455219.pdf" at bounding box center [252, 483] width 376 height 26
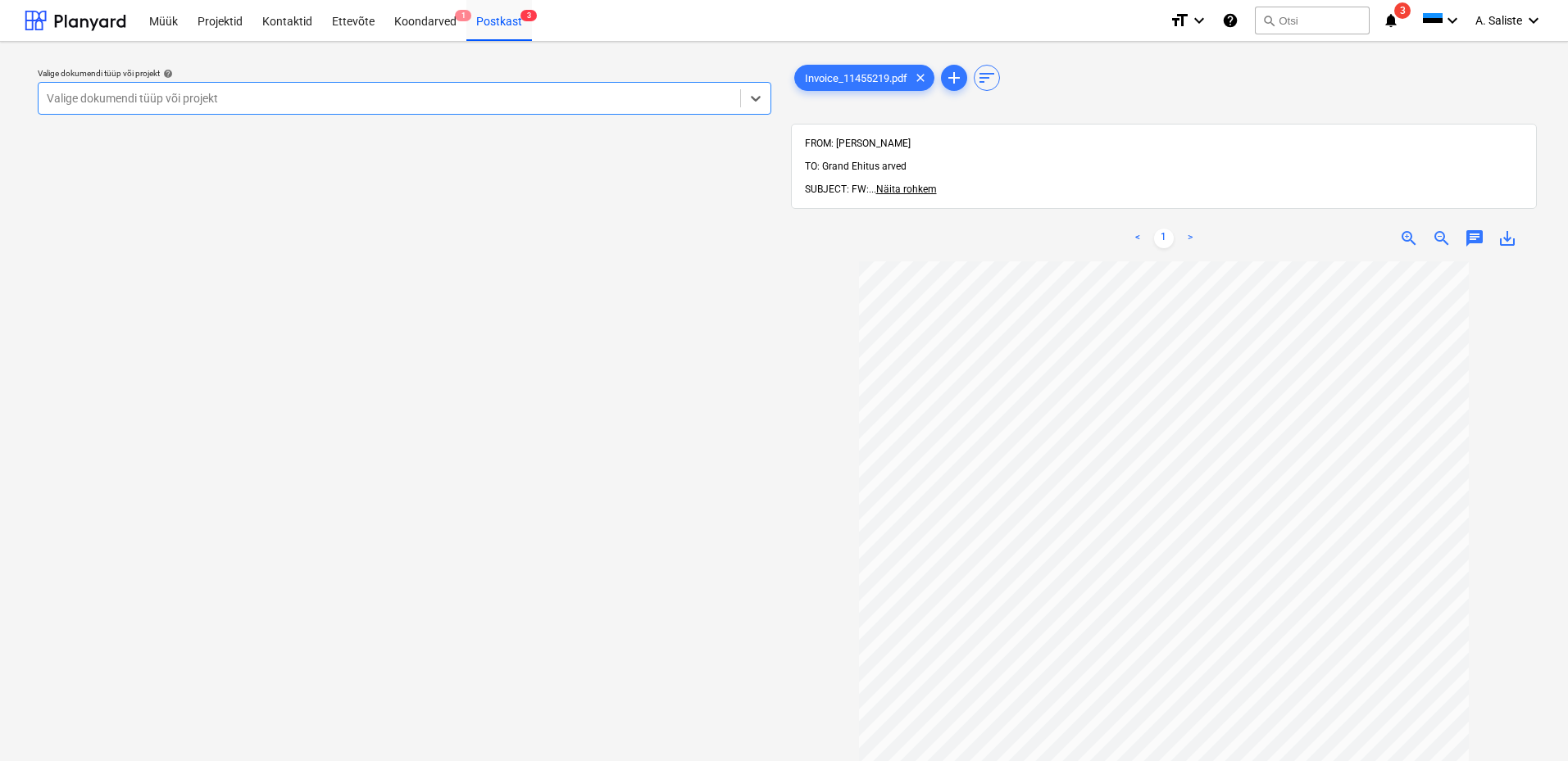
drag, startPoint x: 455, startPoint y: 90, endPoint x: 439, endPoint y: 102, distance: 20.0
click at [454, 90] on div at bounding box center [390, 98] width 686 height 17
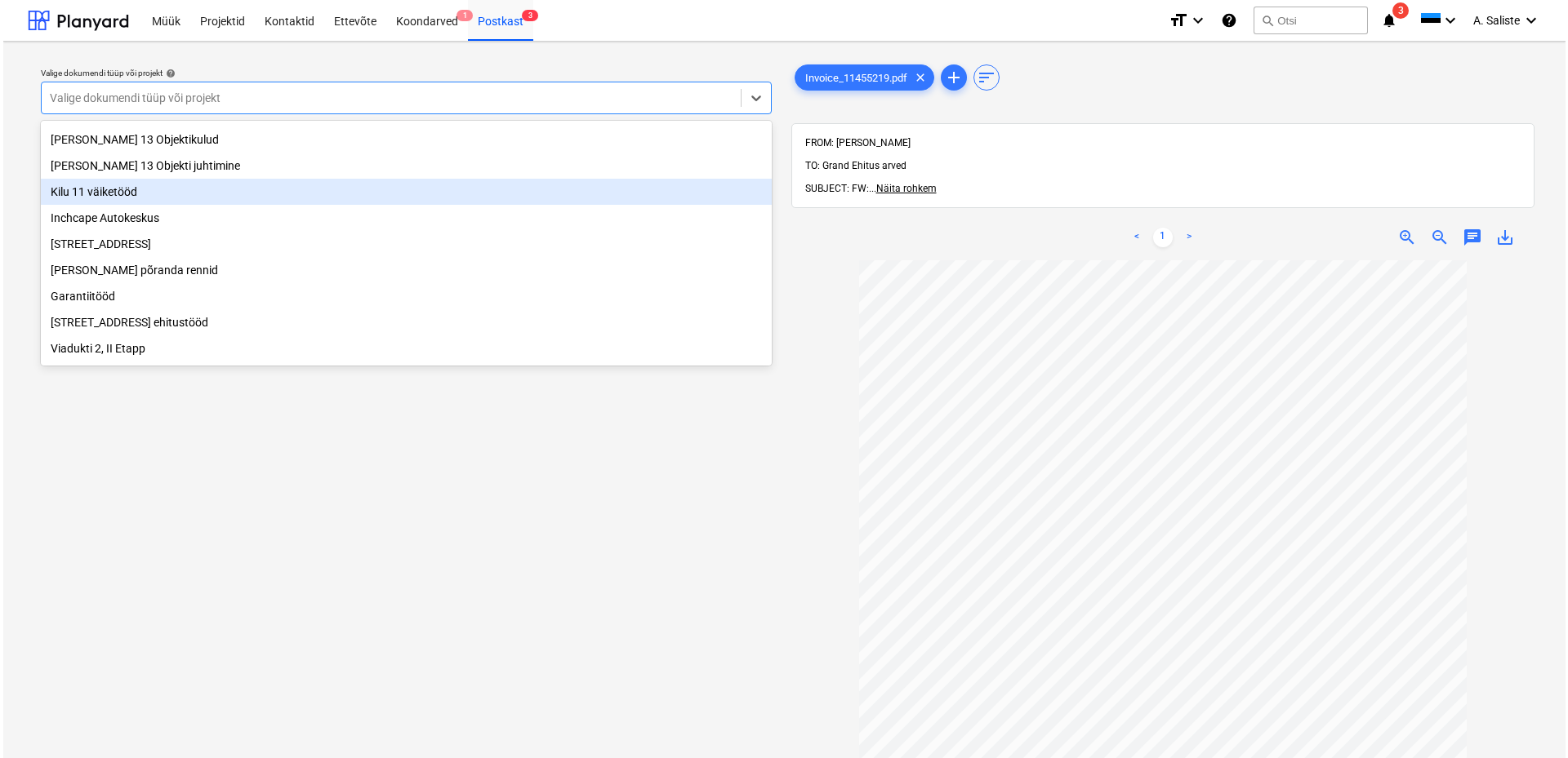
scroll to position [224, 0]
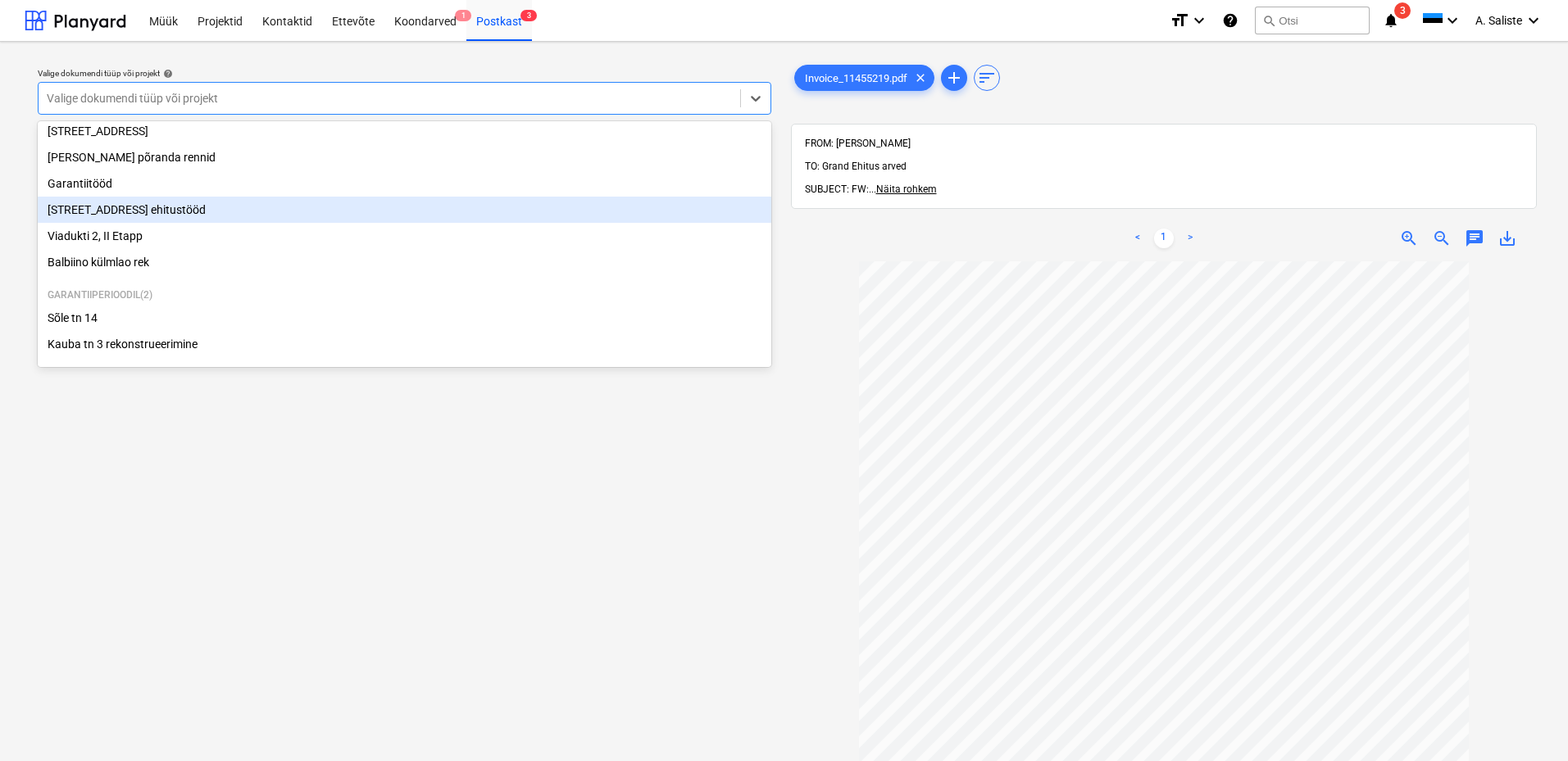
click at [156, 209] on div "[STREET_ADDRESS] ehitustööd" at bounding box center [404, 210] width 733 height 26
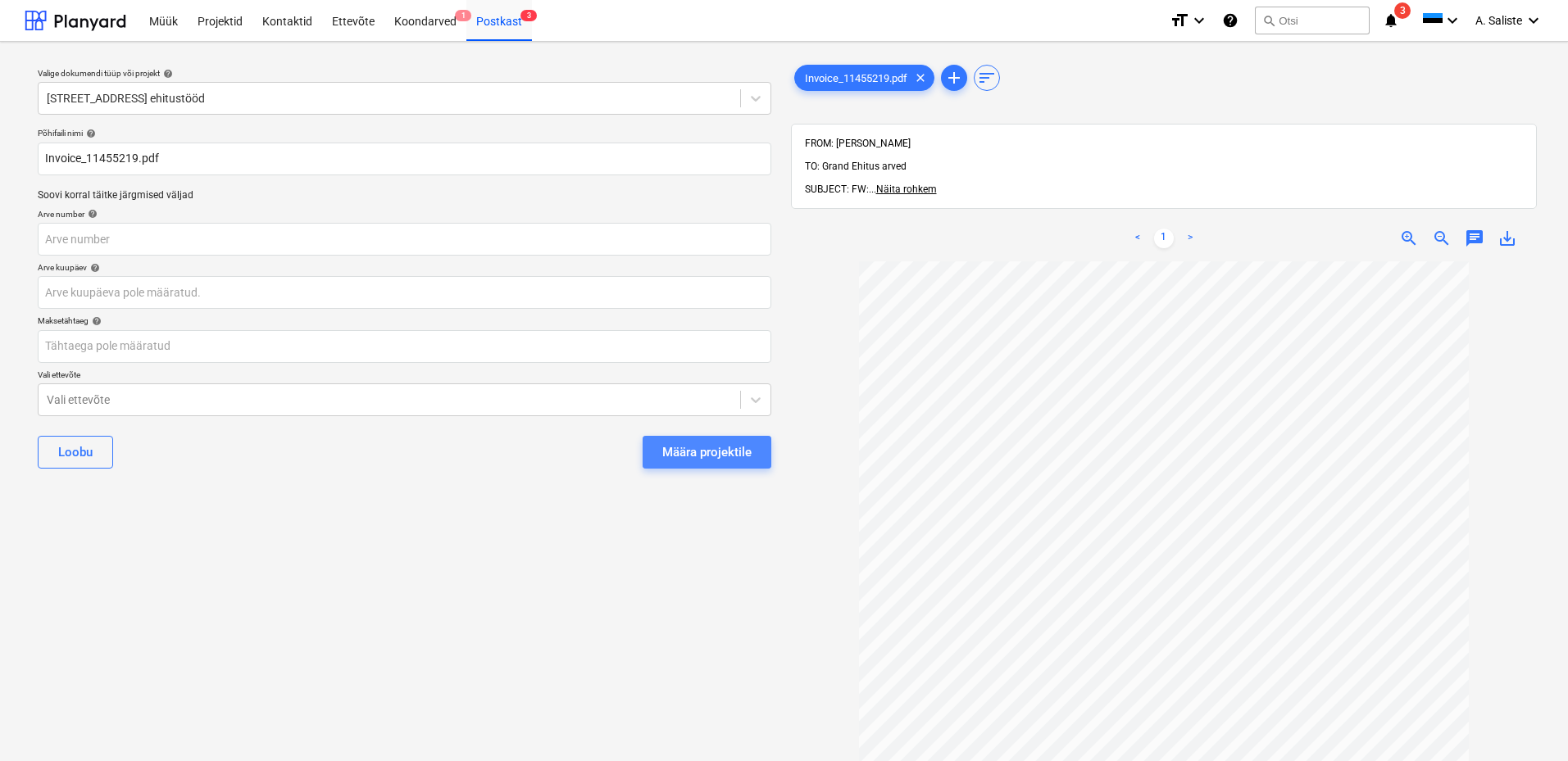
click at [685, 453] on div "Määra projektile" at bounding box center [707, 453] width 89 height 22
